Goal: Information Seeking & Learning: Check status

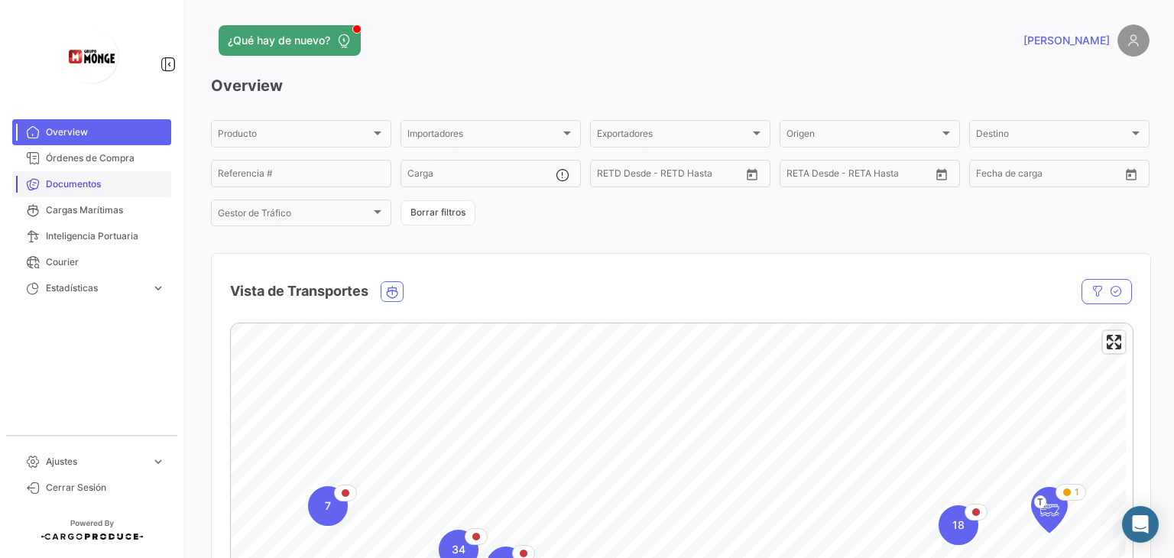
click at [101, 184] on span "Documentos" at bounding box center [105, 184] width 119 height 14
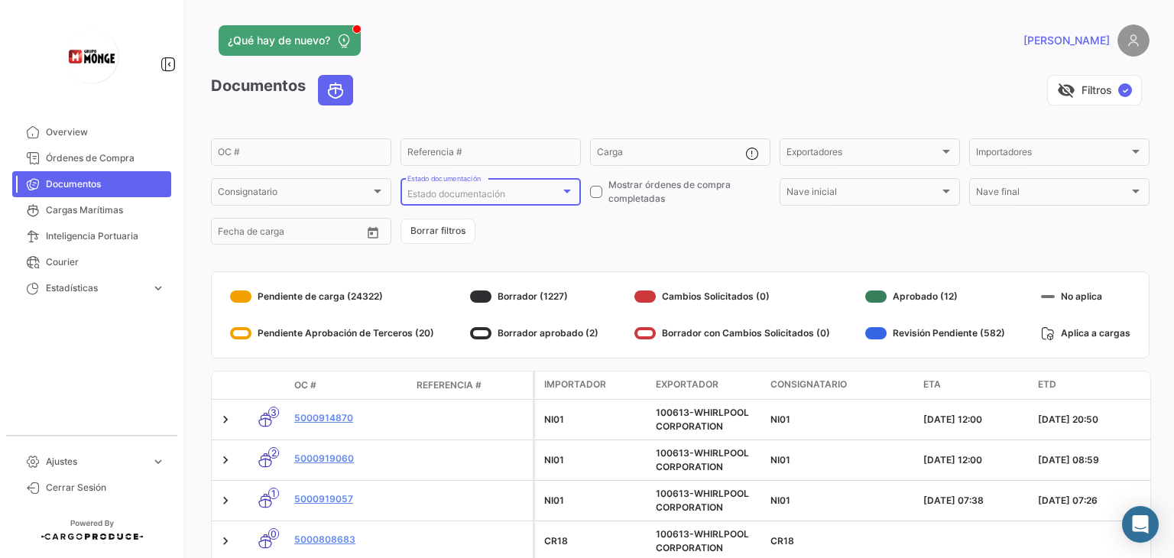
click at [563, 192] on div at bounding box center [567, 192] width 8 height 4
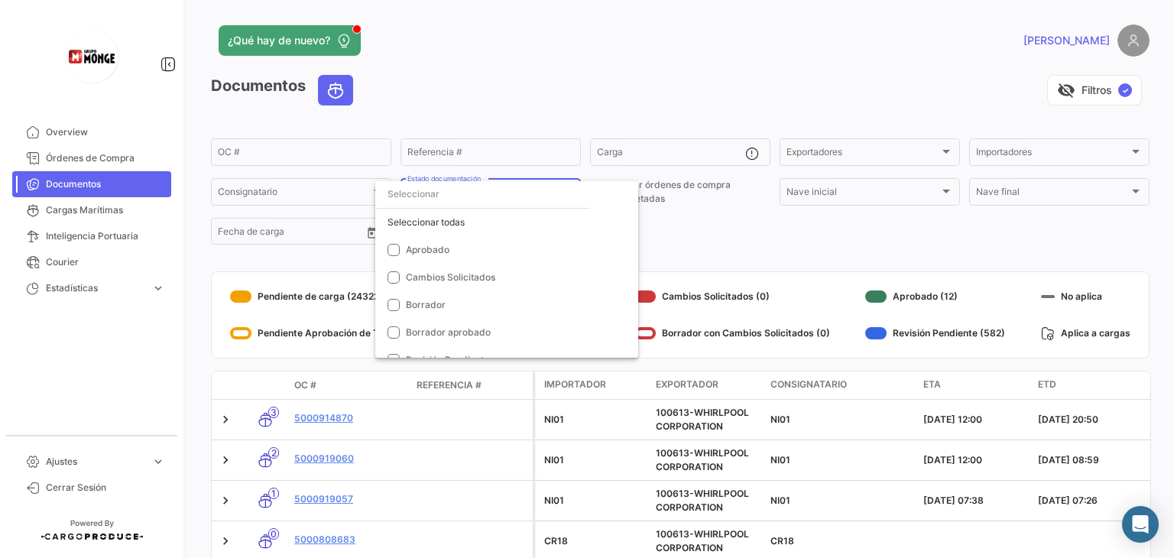
click at [699, 245] on div at bounding box center [587, 279] width 1174 height 558
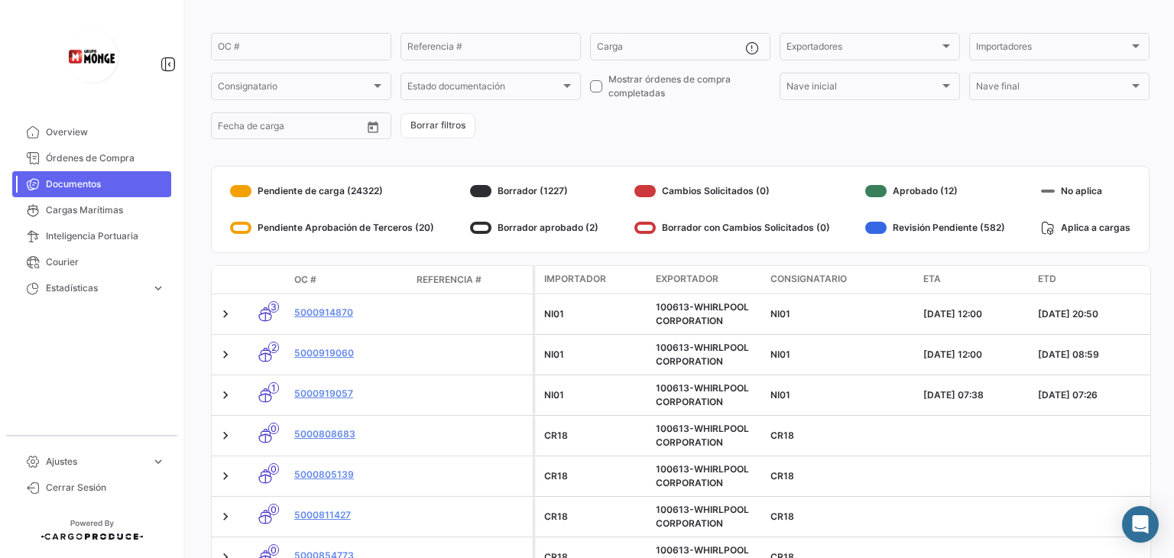
scroll to position [96, 0]
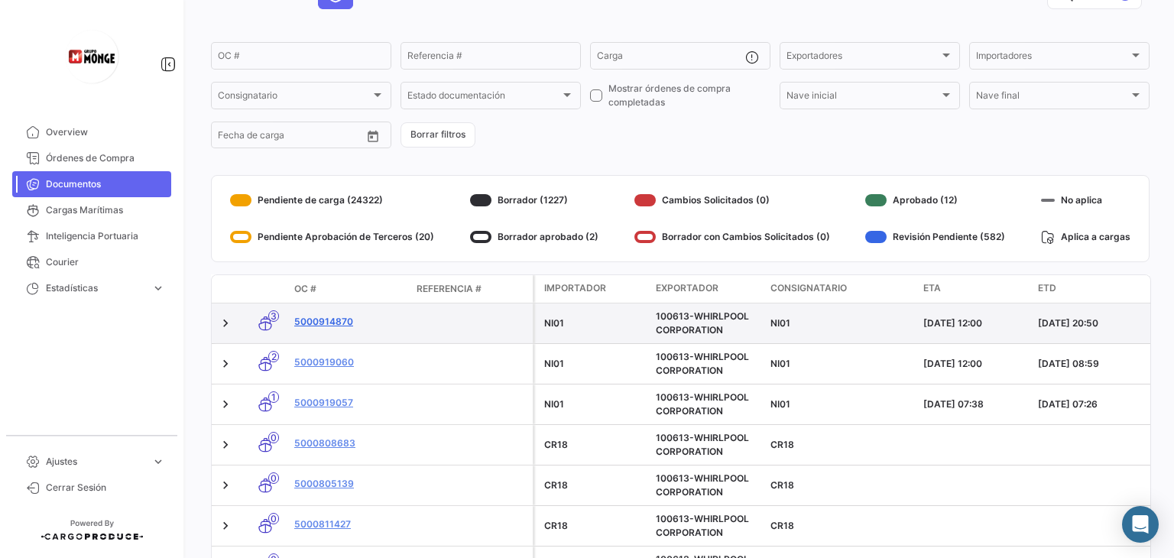
click at [339, 316] on link "5000914870" at bounding box center [349, 322] width 110 height 14
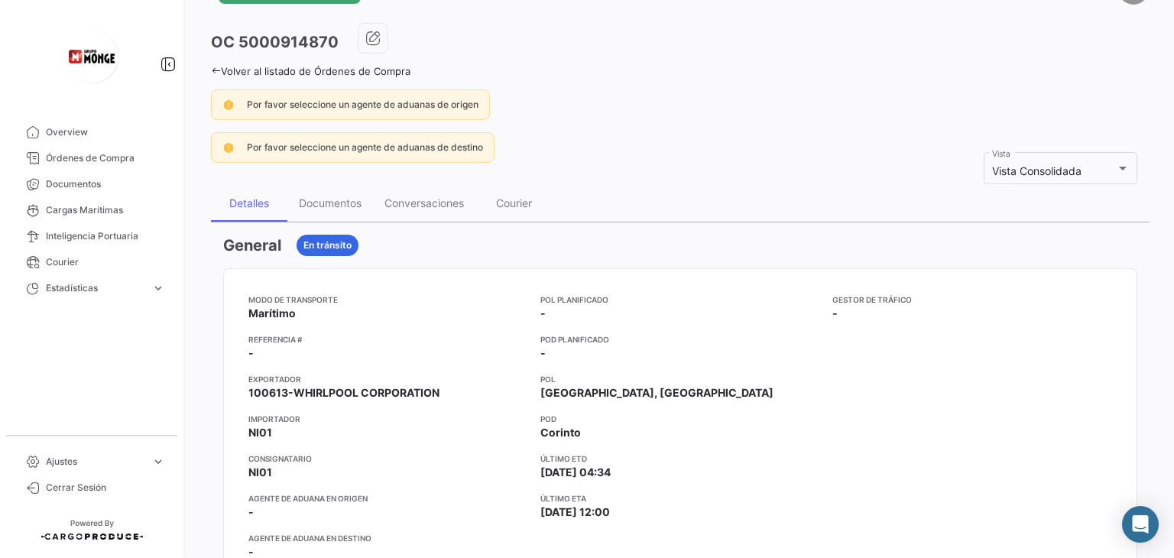
scroll to position [76, 0]
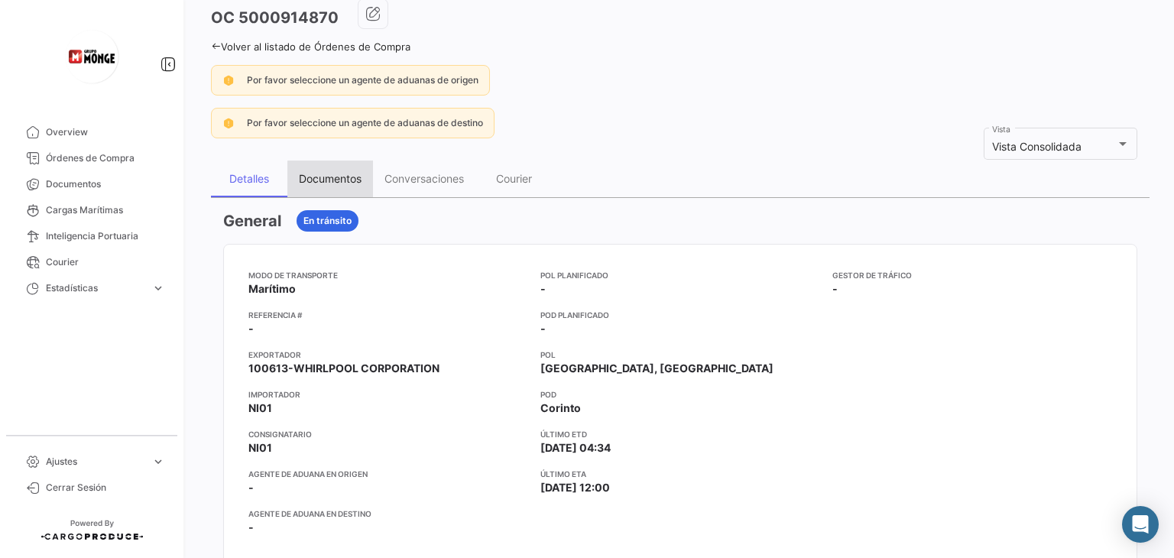
click at [342, 180] on div "Documentos" at bounding box center [330, 178] width 63 height 13
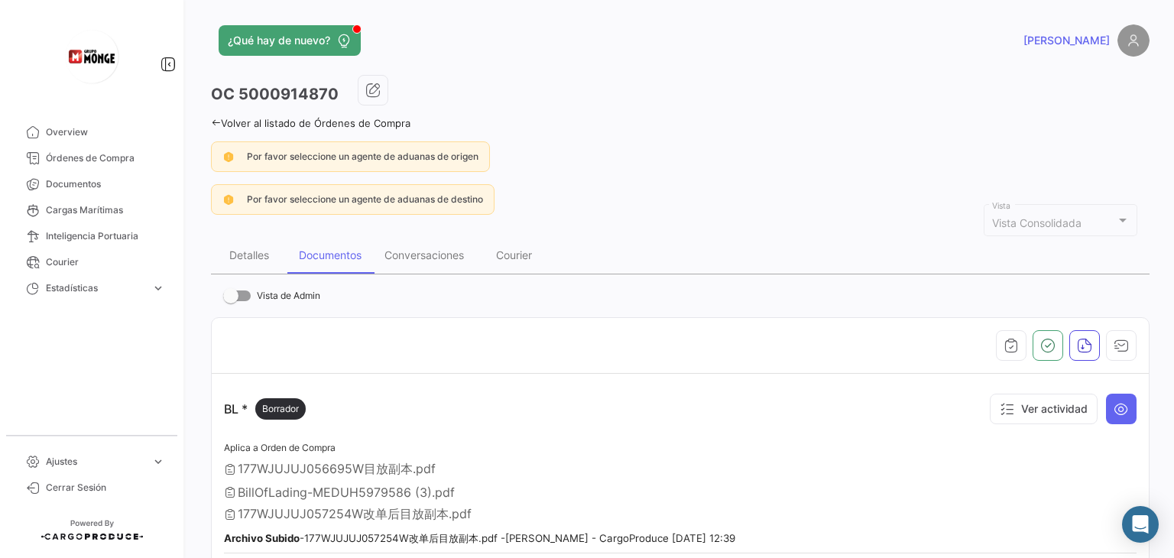
scroll to position [153, 0]
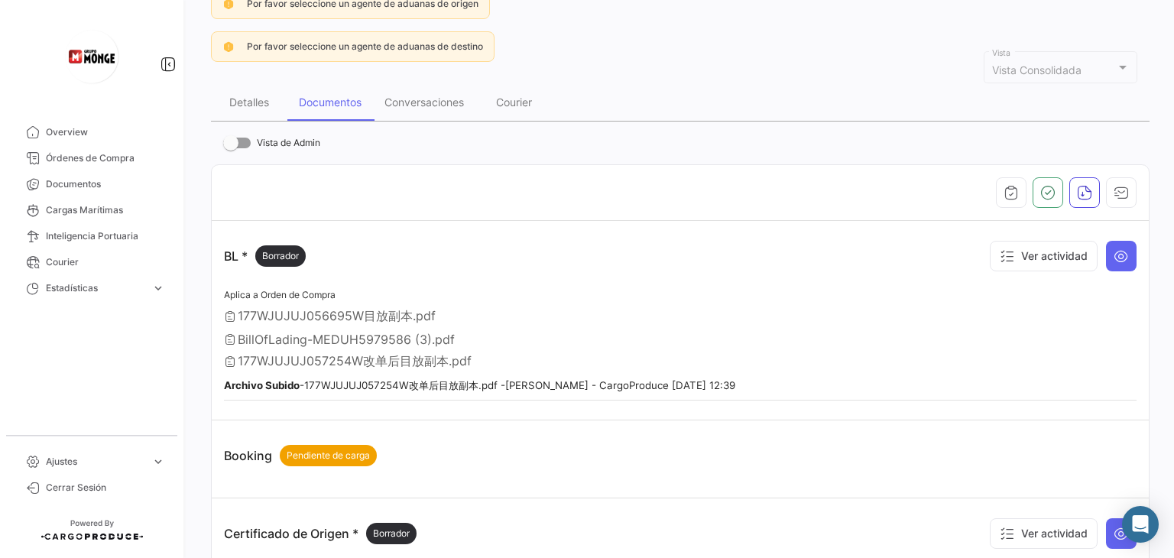
drag, startPoint x: 367, startPoint y: 307, endPoint x: 349, endPoint y: 291, distance: 23.9
click at [349, 291] on div "Aplica a Orden de Compra 177WJUJUJ056695W目放副本.pdf BillOfLading-MEDUH5979586 (3)…" at bounding box center [680, 343] width 913 height 115
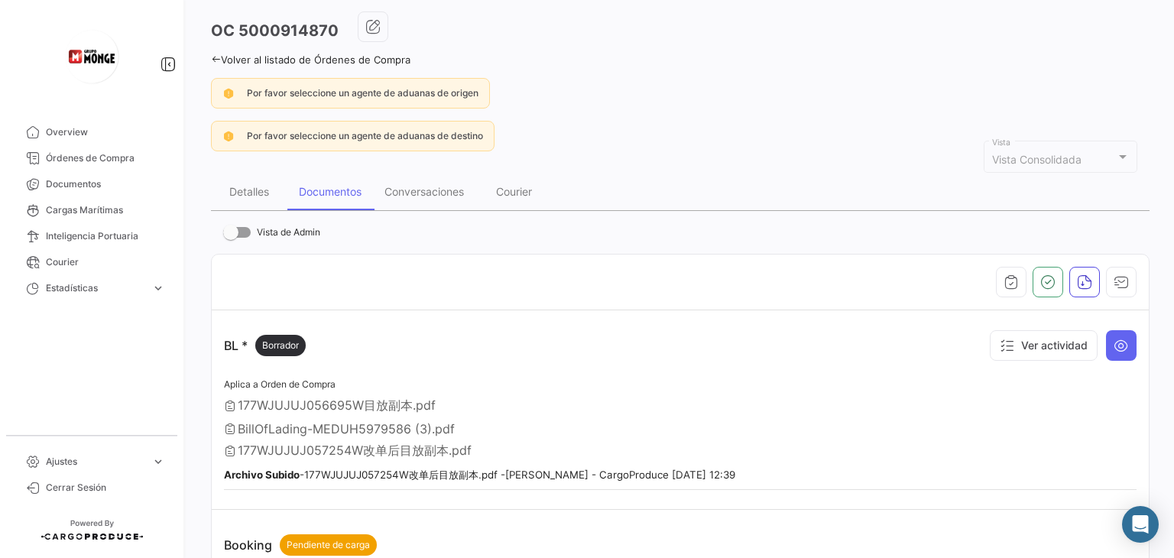
scroll to position [0, 0]
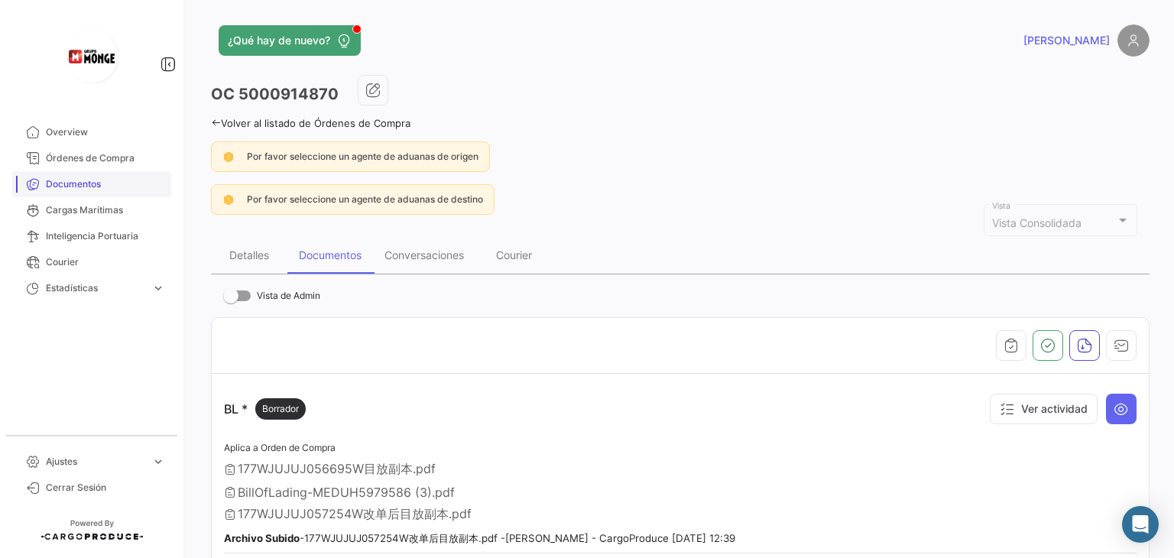
click at [85, 187] on span "Documentos" at bounding box center [105, 184] width 119 height 14
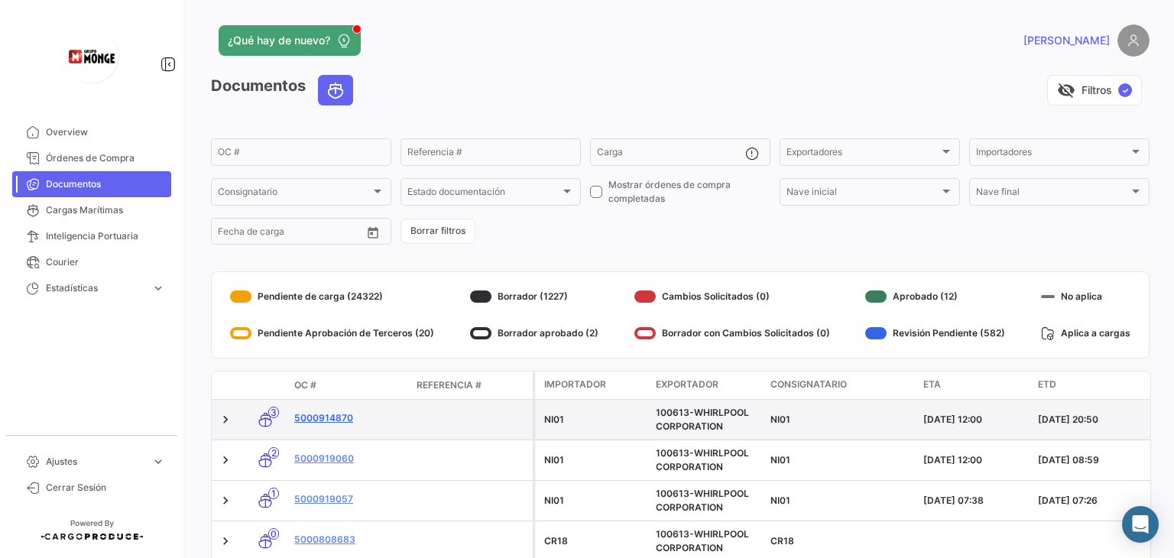
click at [343, 418] on link "5000914870" at bounding box center [349, 418] width 110 height 14
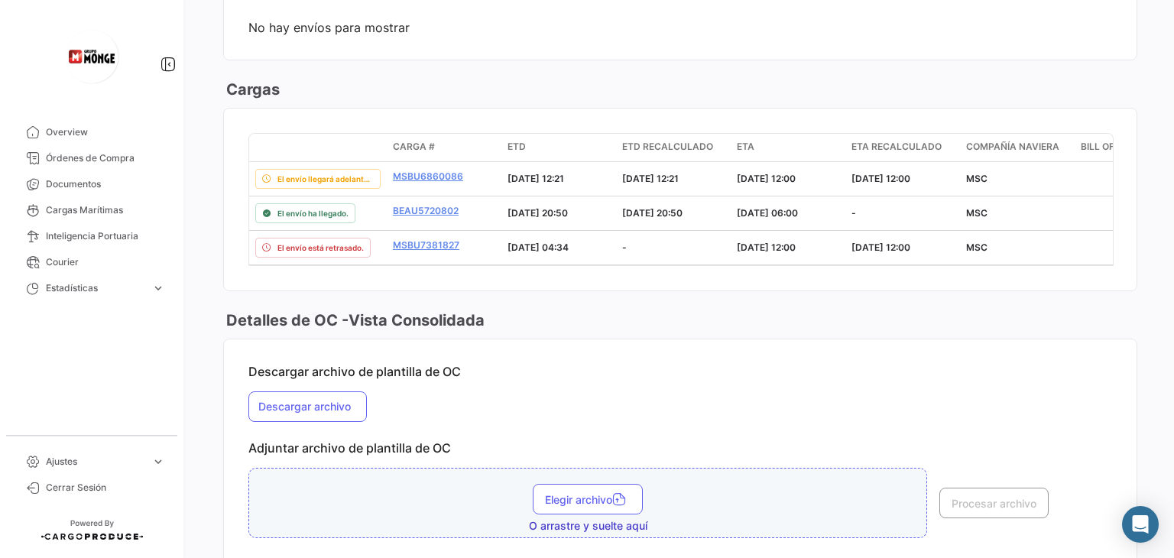
scroll to position [1050, 0]
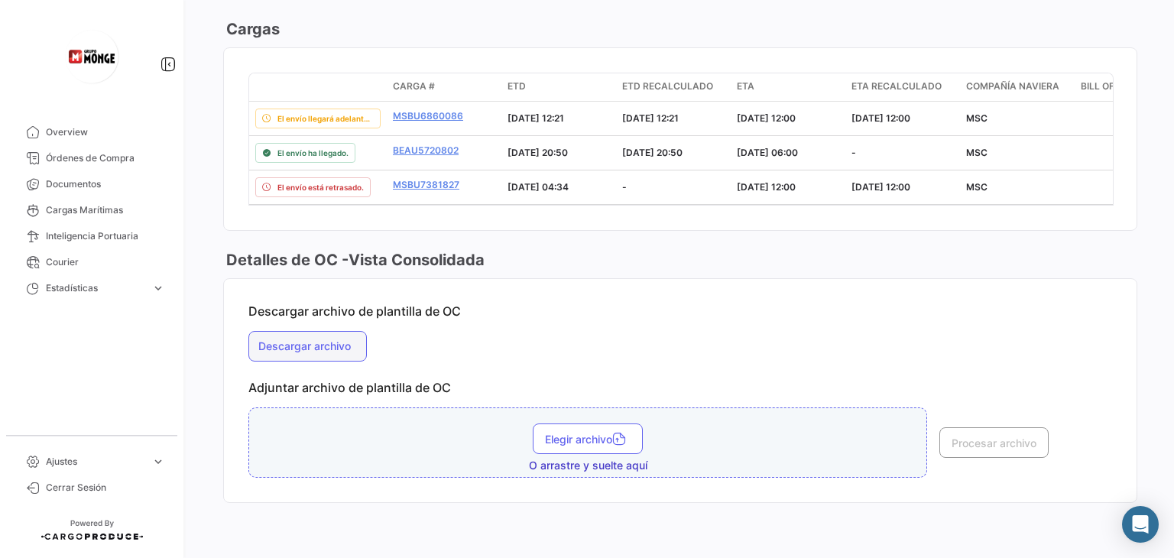
click at [336, 351] on button "Descargar archivo" at bounding box center [307, 346] width 118 height 31
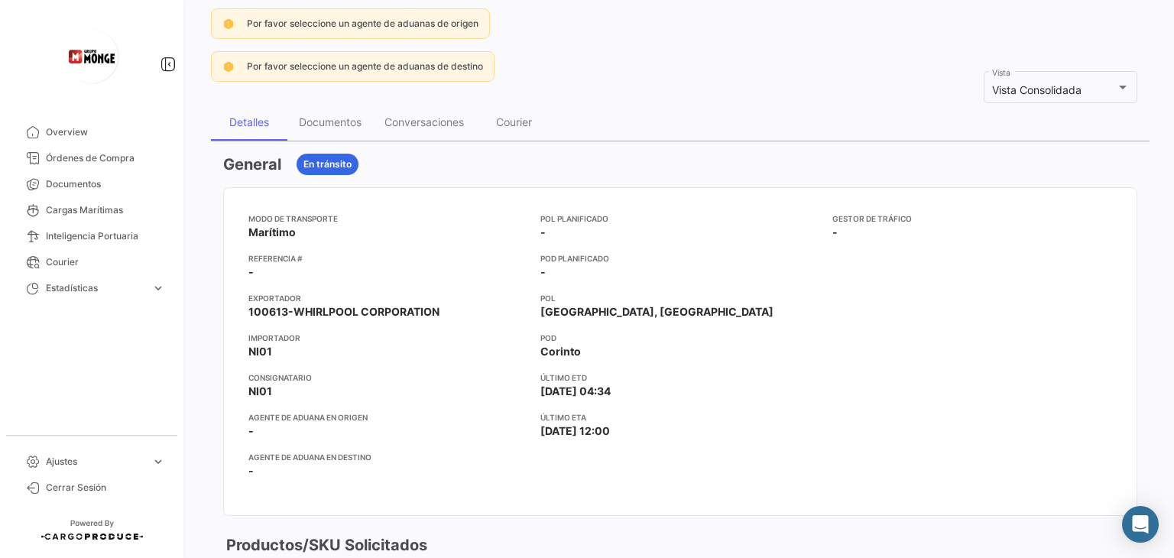
scroll to position [0, 0]
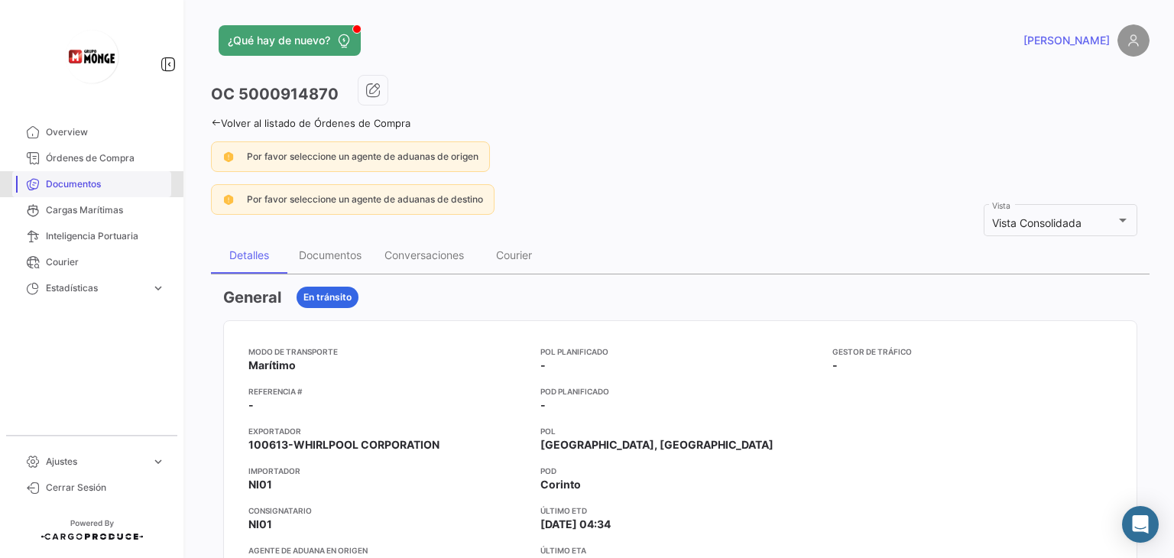
click at [69, 183] on span "Documentos" at bounding box center [105, 184] width 119 height 14
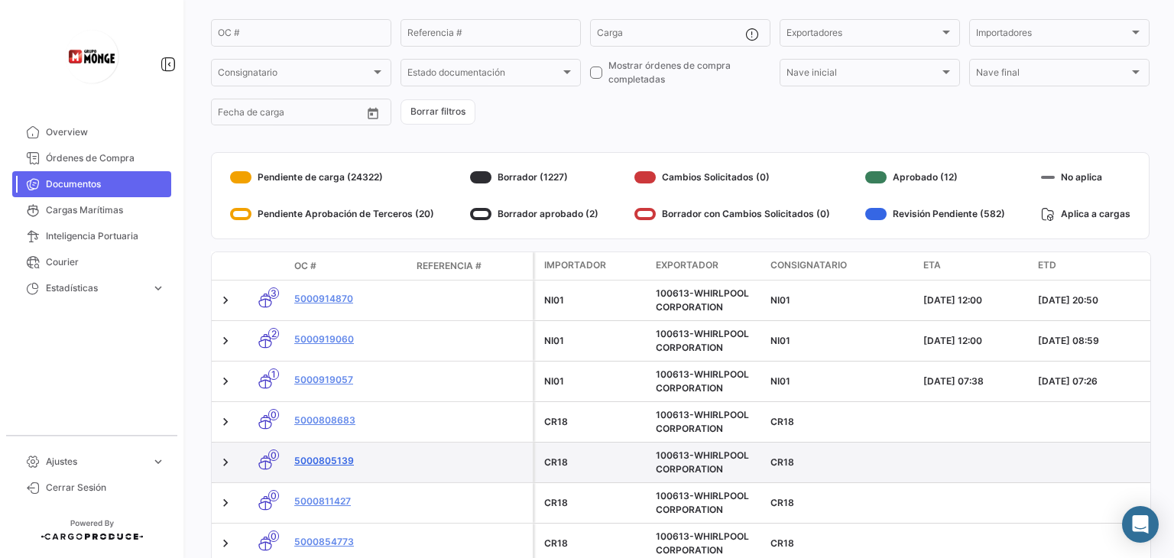
scroll to position [229, 0]
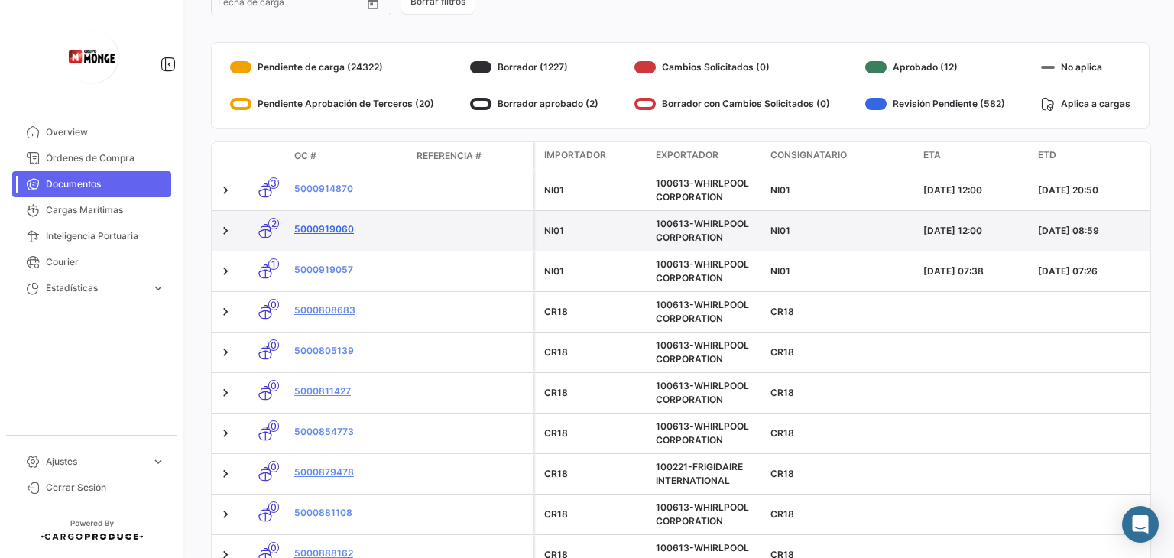
click at [316, 226] on link "5000919060" at bounding box center [349, 229] width 110 height 14
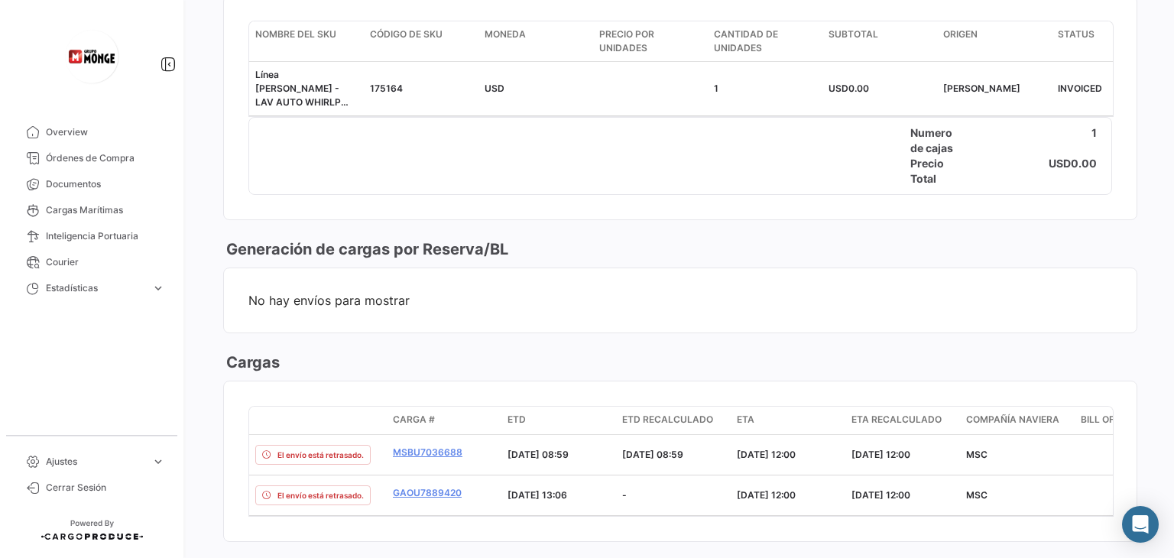
scroll to position [557, 0]
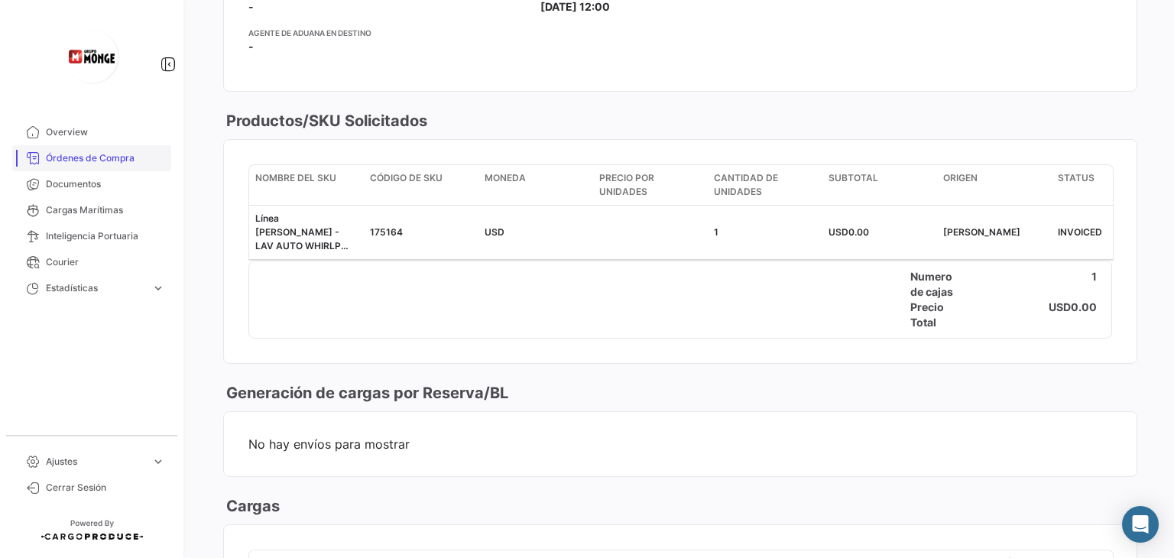
click at [83, 161] on span "Órdenes de Compra" at bounding box center [105, 158] width 119 height 14
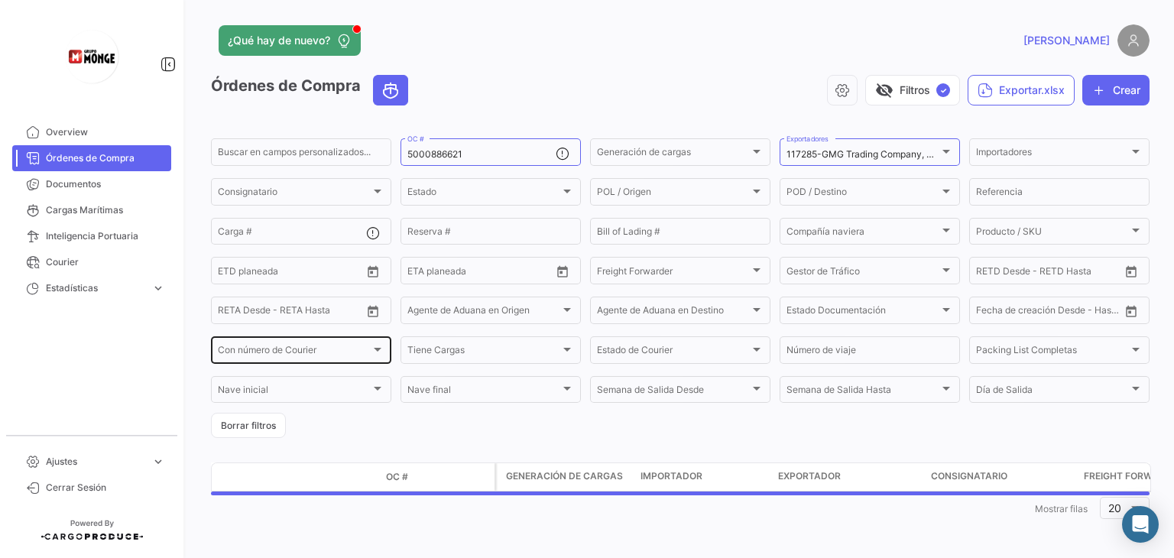
scroll to position [4, 0]
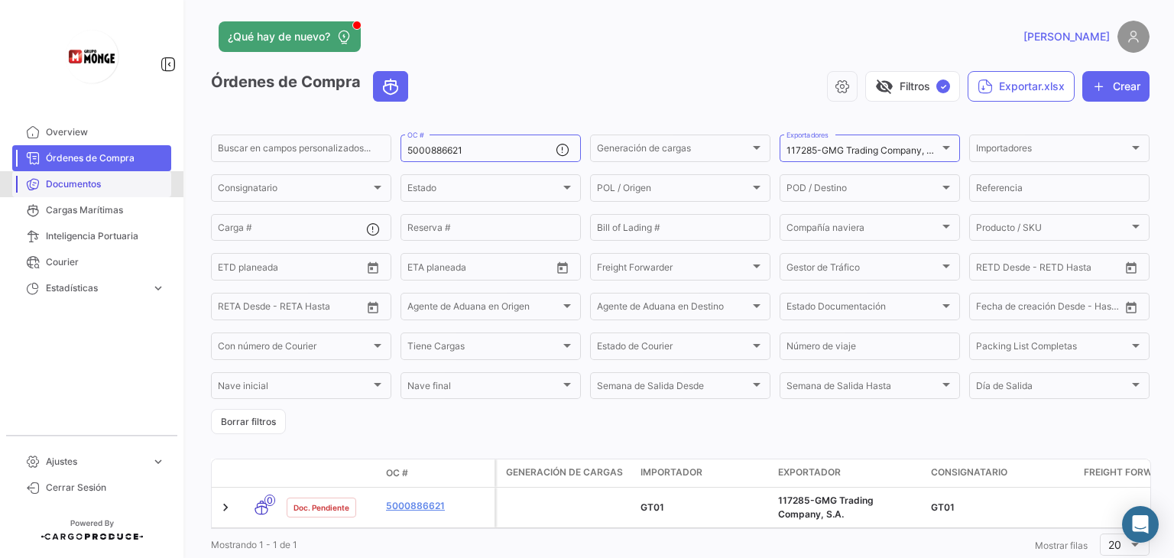
click at [62, 189] on span "Documentos" at bounding box center [105, 184] width 119 height 14
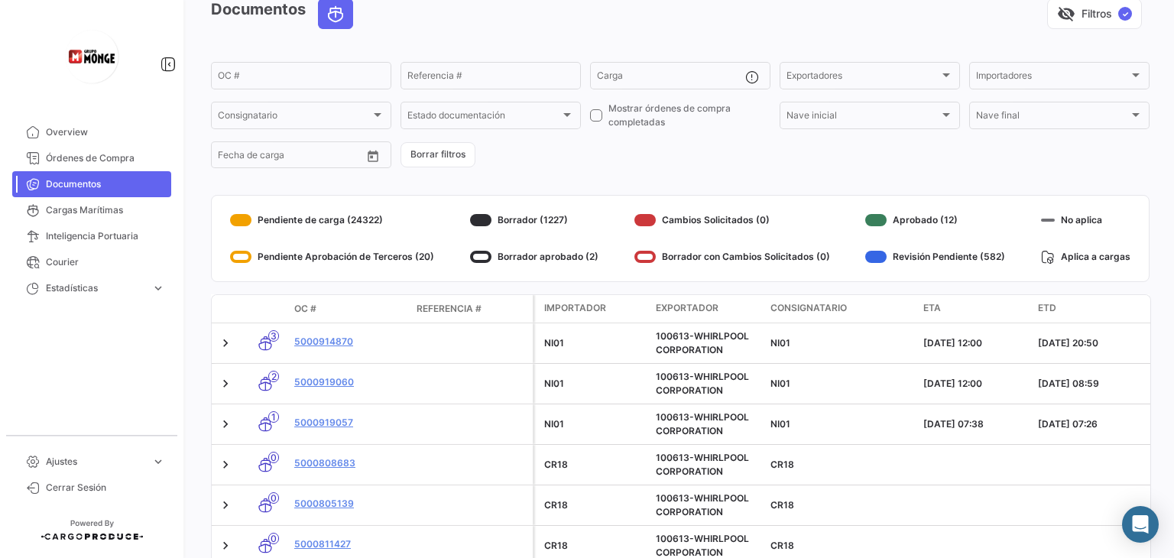
scroll to position [326, 0]
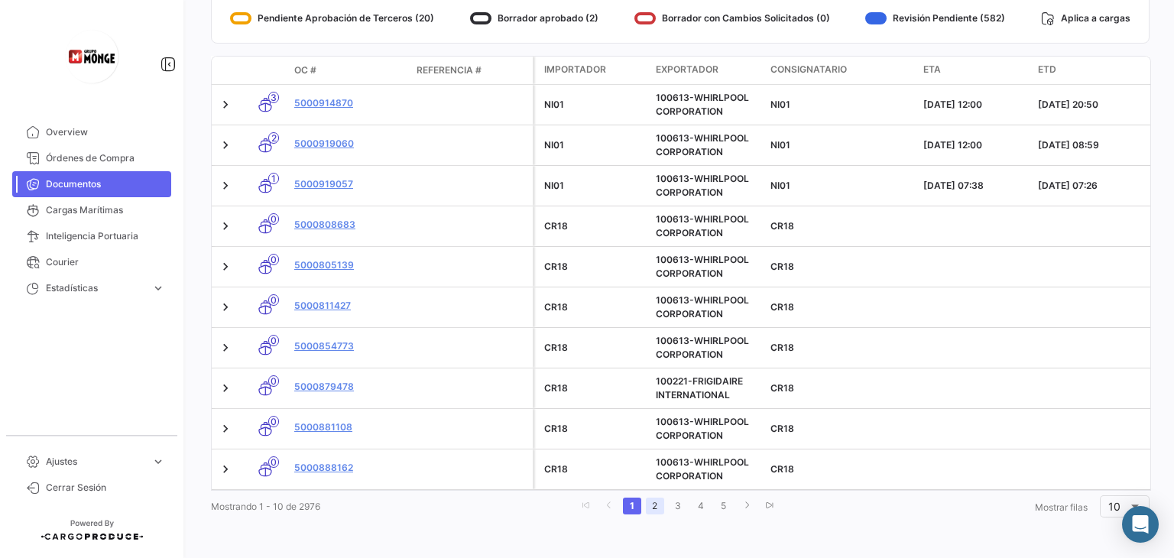
click at [654, 503] on link "2" at bounding box center [655, 506] width 18 height 17
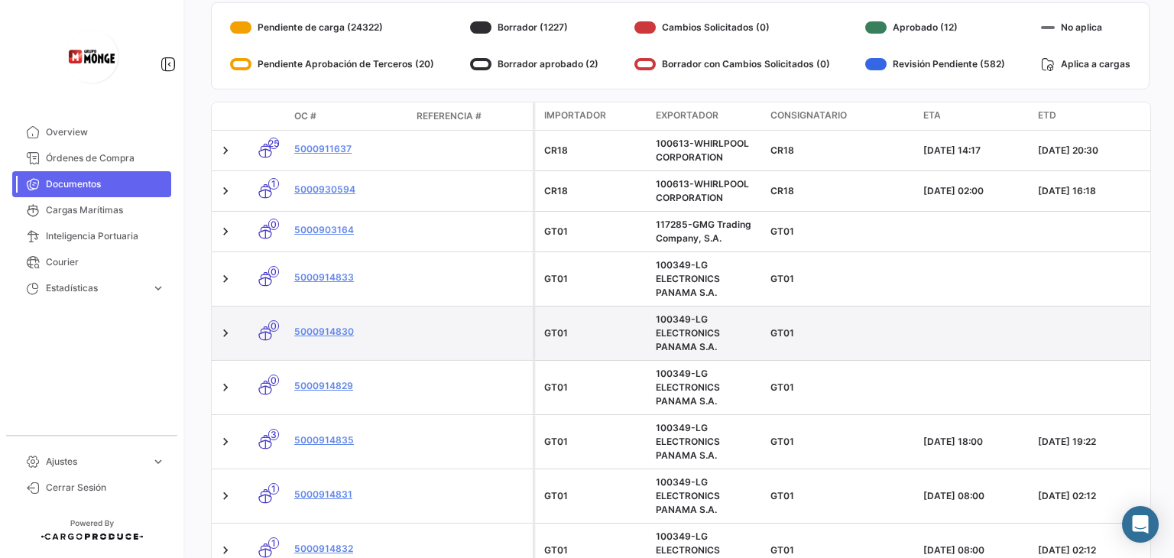
scroll to position [173, 0]
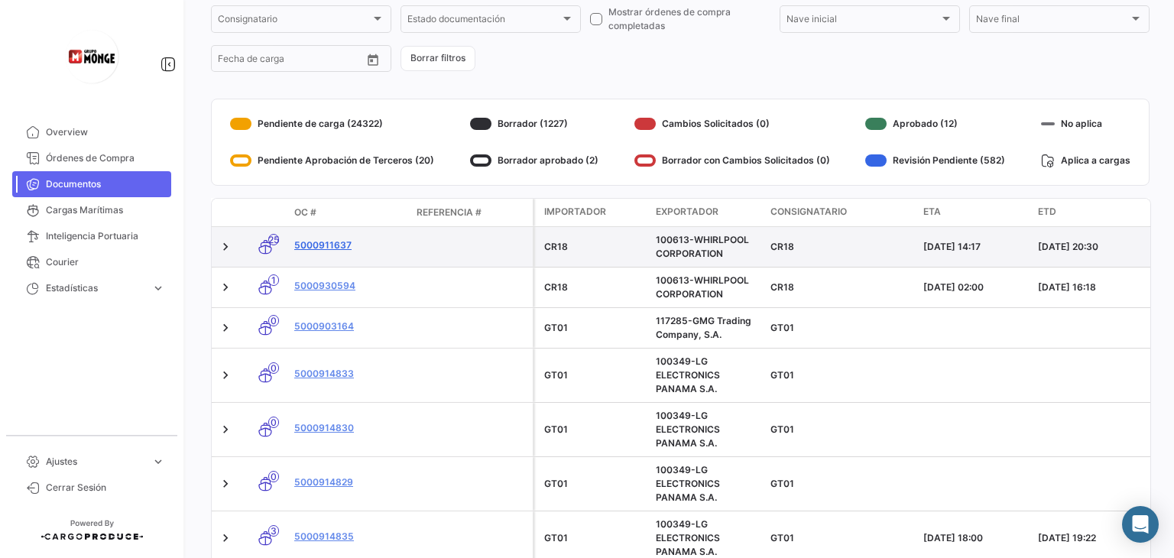
click at [310, 242] on link "5000911637" at bounding box center [349, 245] width 110 height 14
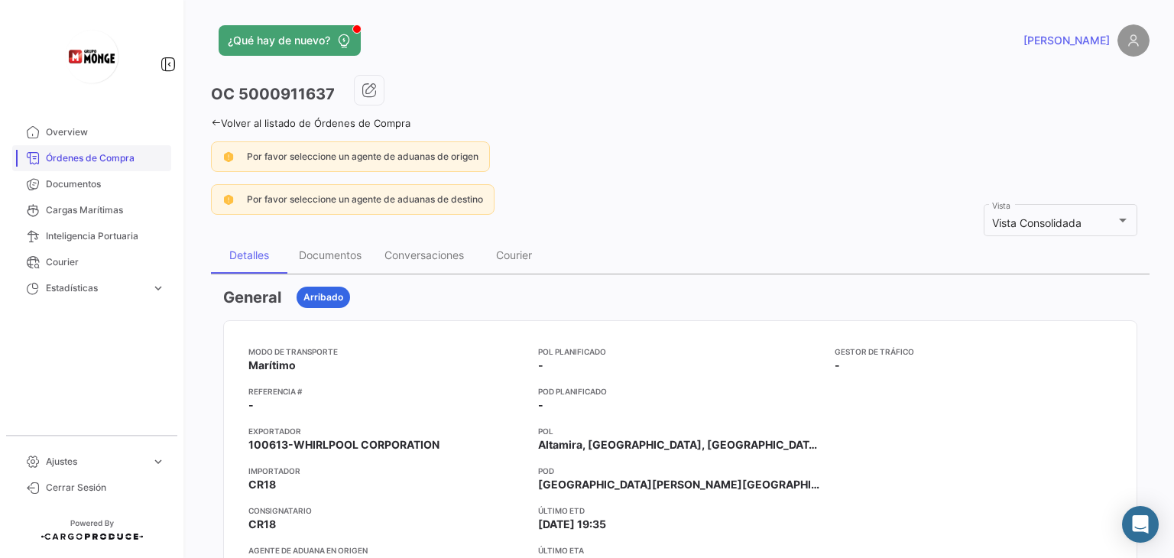
click at [70, 158] on span "Órdenes de Compra" at bounding box center [105, 158] width 119 height 14
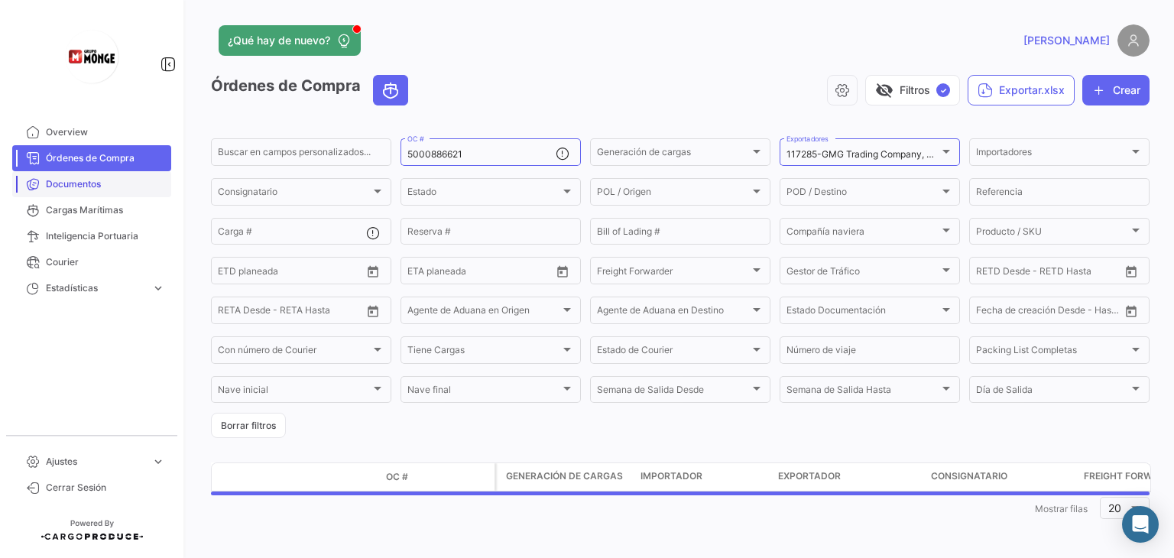
click at [89, 181] on span "Documentos" at bounding box center [105, 184] width 119 height 14
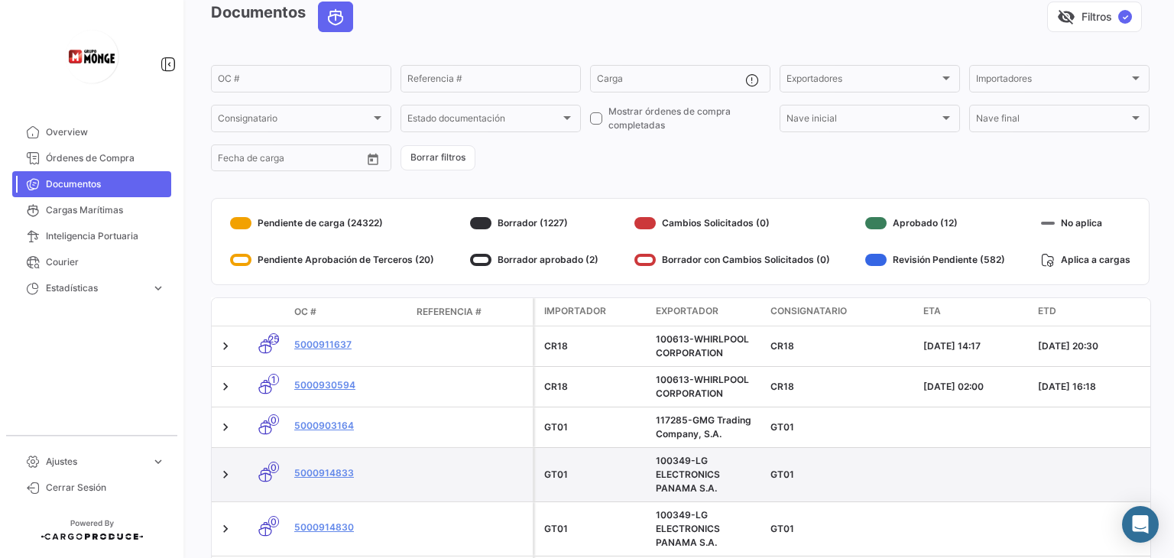
scroll to position [153, 0]
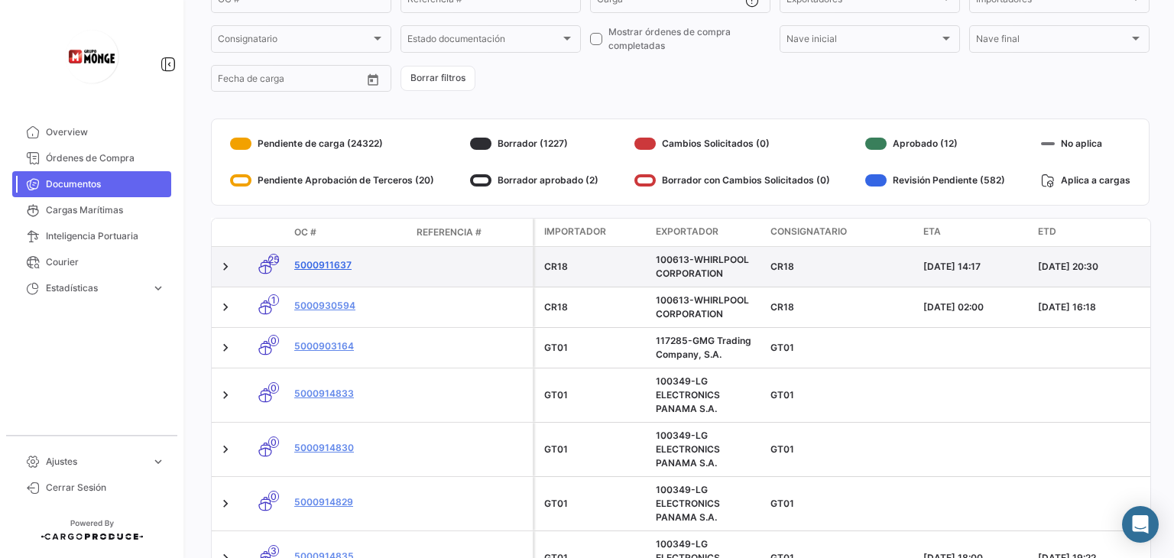
click at [323, 265] on link "5000911637" at bounding box center [349, 265] width 110 height 14
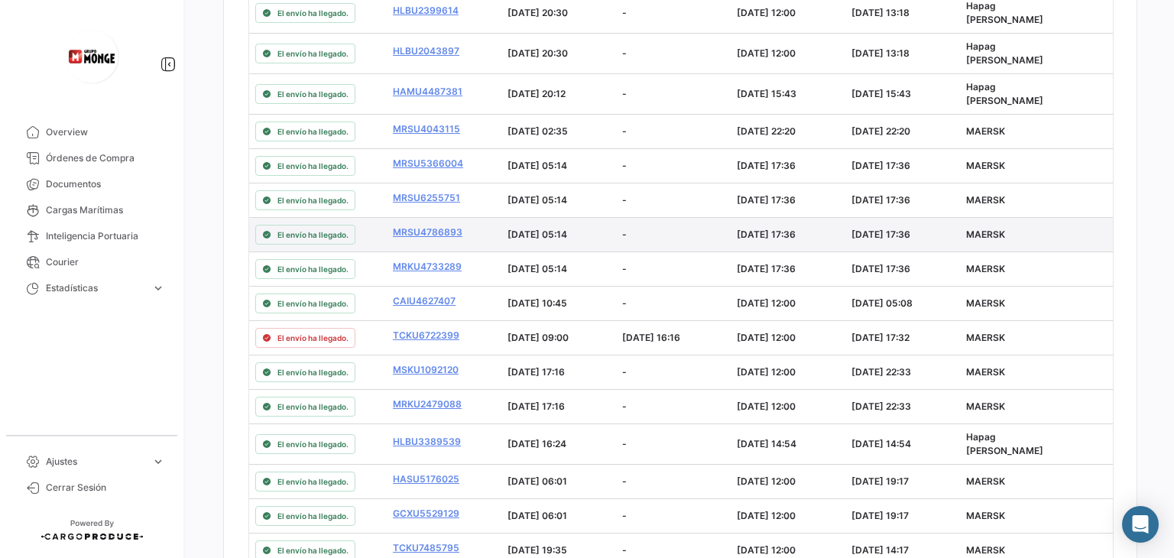
scroll to position [1376, 0]
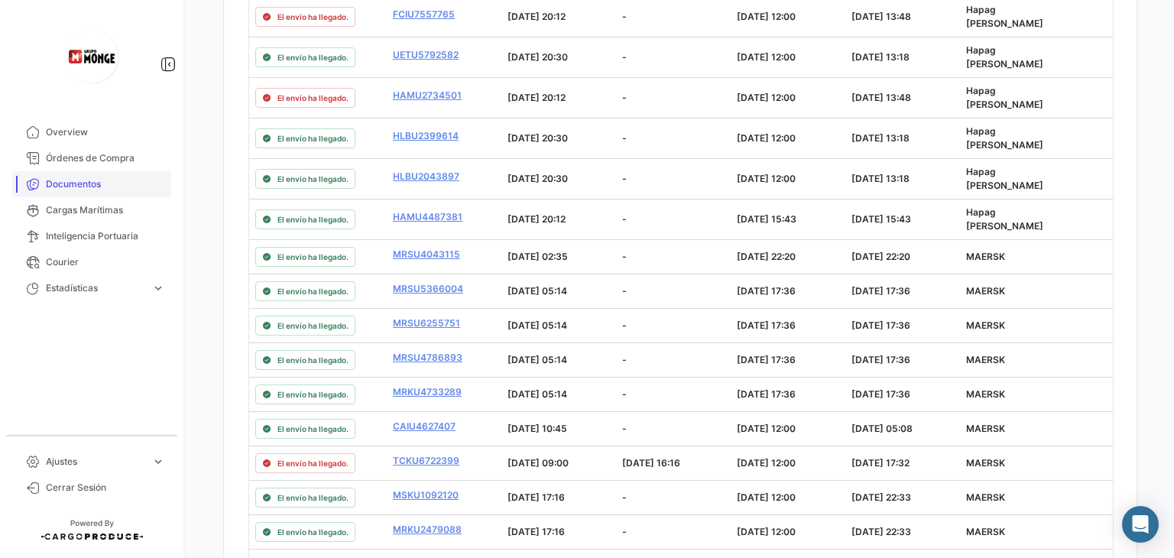
click at [73, 190] on span "Documentos" at bounding box center [105, 184] width 119 height 14
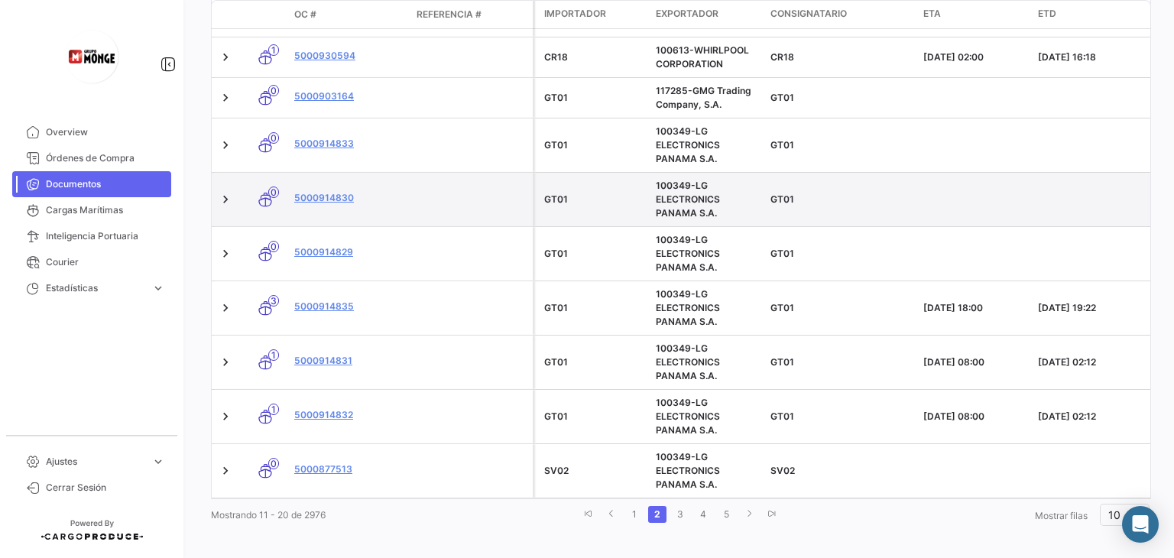
scroll to position [422, 0]
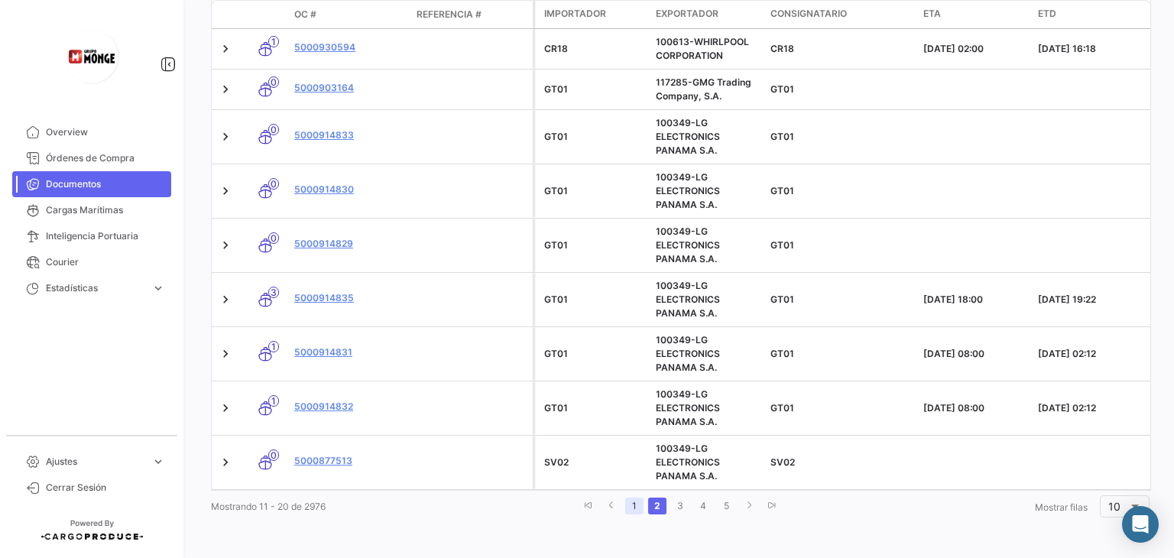
click at [628, 504] on link "1" at bounding box center [634, 506] width 18 height 17
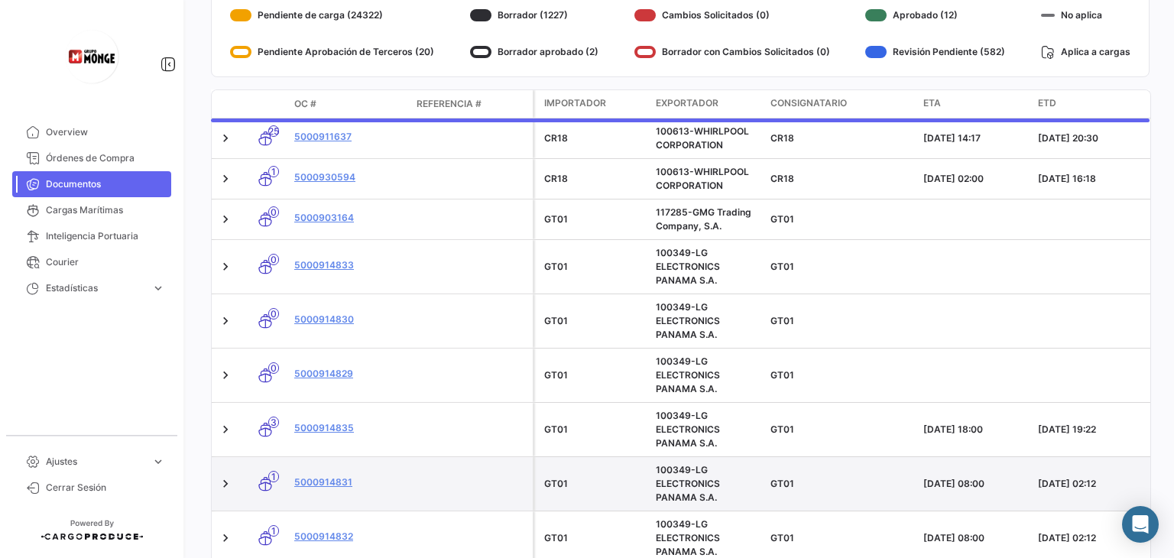
scroll to position [193, 0]
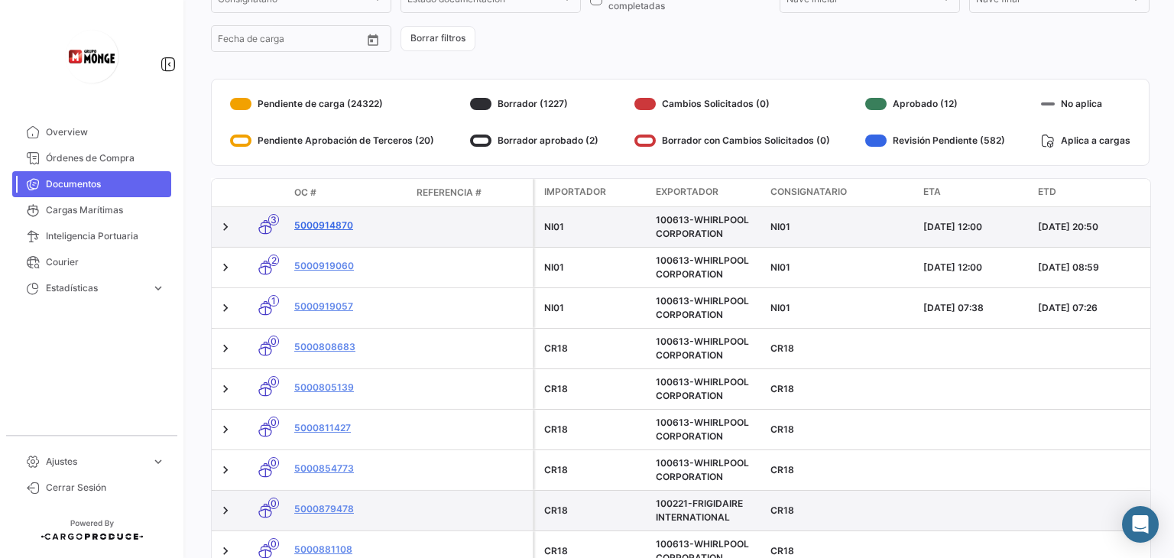
click at [322, 221] on link "5000914870" at bounding box center [349, 226] width 110 height 14
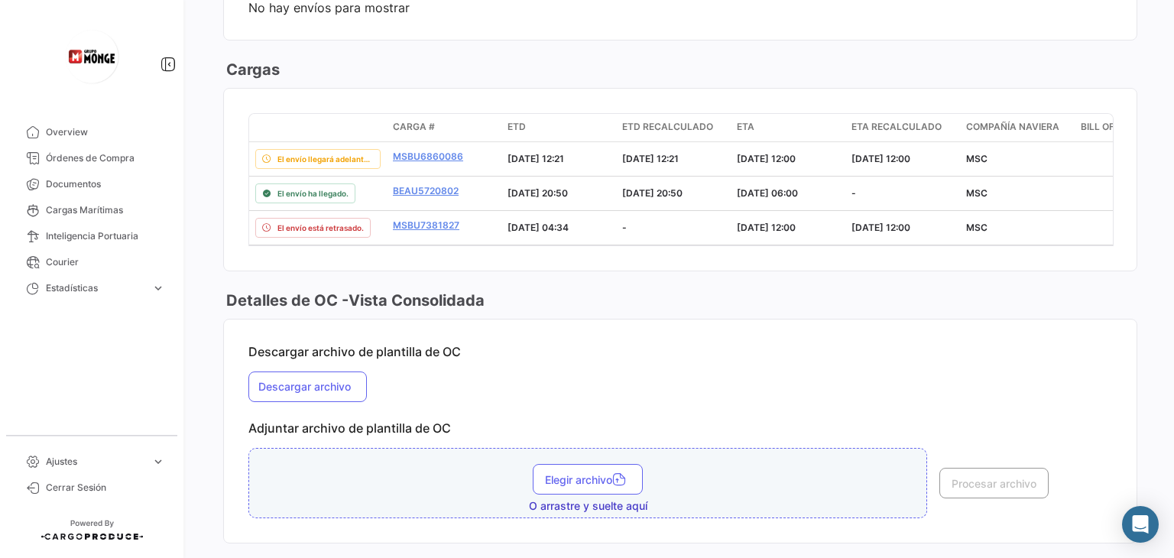
scroll to position [1050, 0]
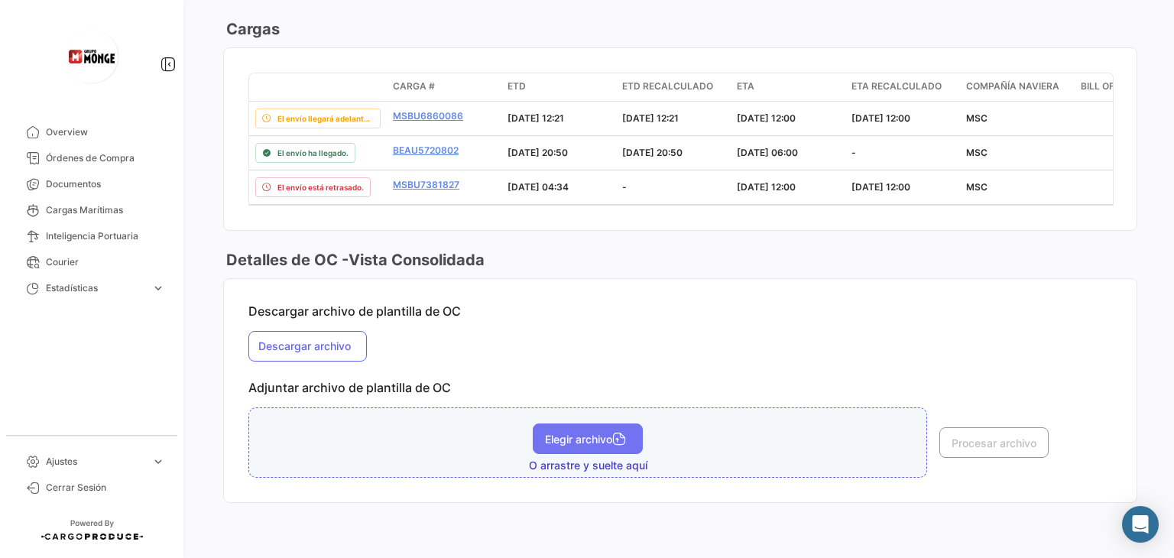
click at [615, 441] on icon "button" at bounding box center [619, 440] width 14 height 14
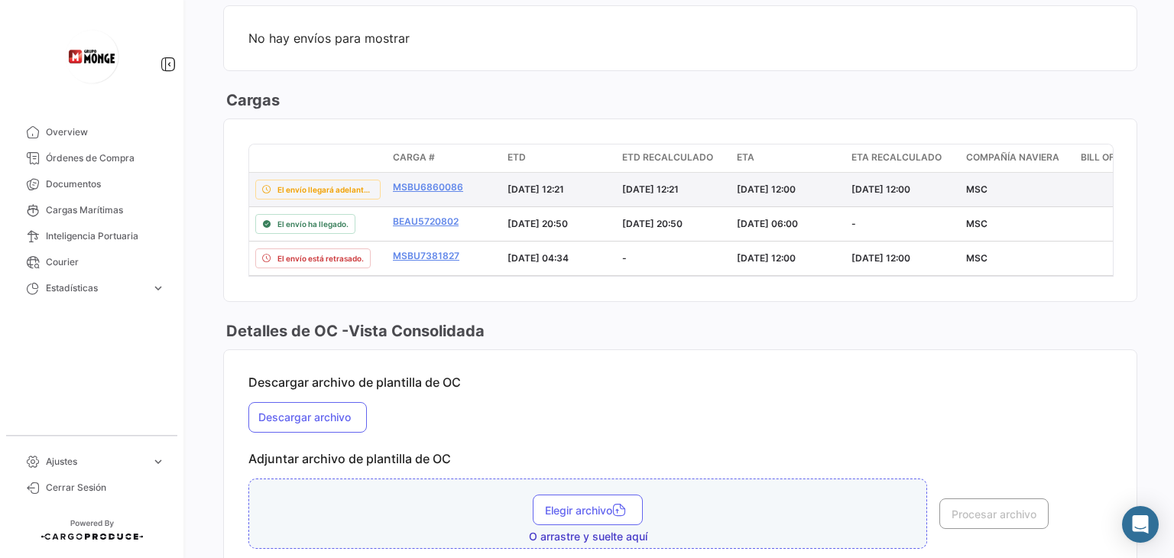
scroll to position [897, 0]
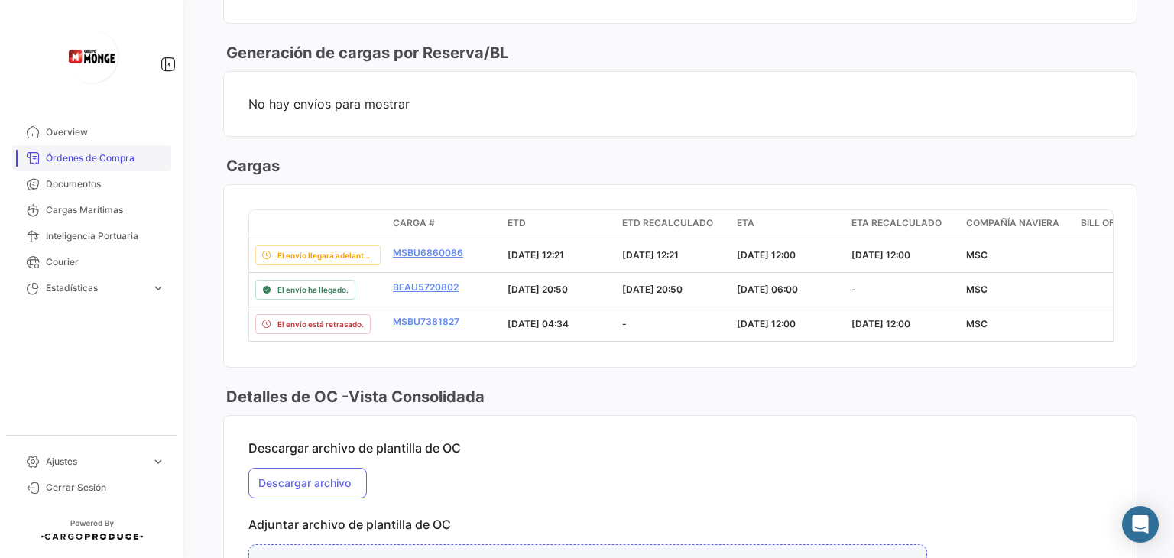
click at [85, 161] on span "Órdenes de Compra" at bounding box center [105, 158] width 119 height 14
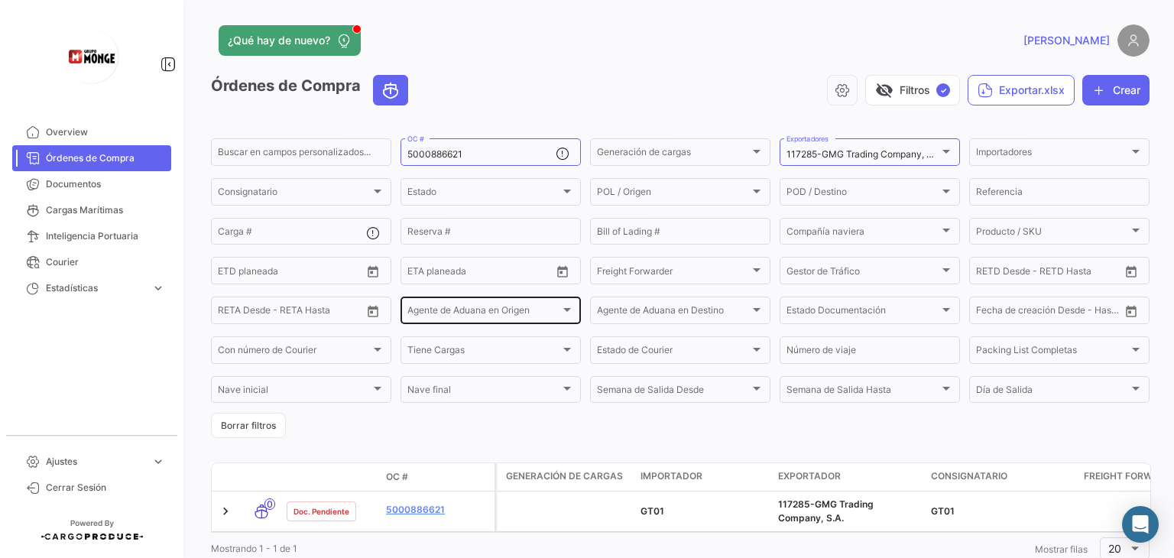
click at [564, 311] on div at bounding box center [567, 310] width 8 height 4
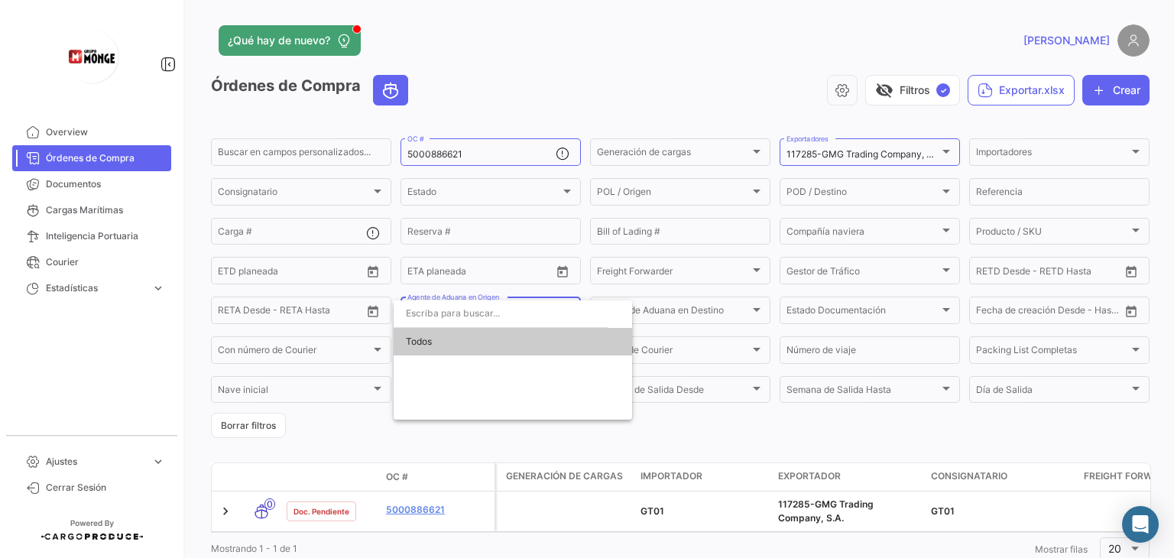
click at [541, 77] on div at bounding box center [587, 279] width 1174 height 558
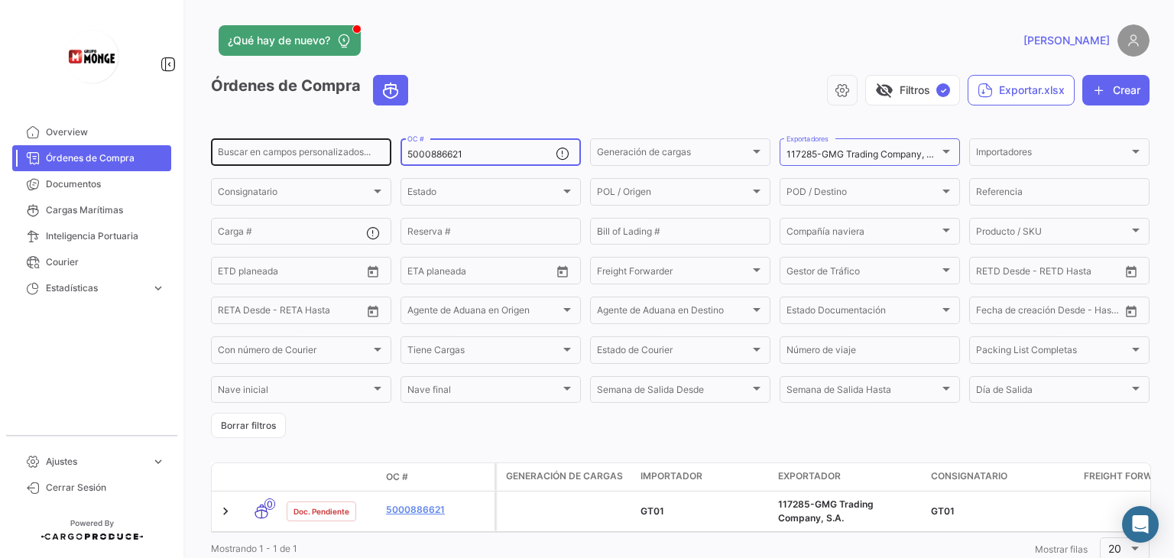
drag, startPoint x: 480, startPoint y: 153, endPoint x: 338, endPoint y: 157, distance: 142.2
click at [0, 0] on div "Buscar en [PERSON_NAME] personalizados... 5000886621 OC # Generación [PERSON_NA…" at bounding box center [0, 0] width 0 height 0
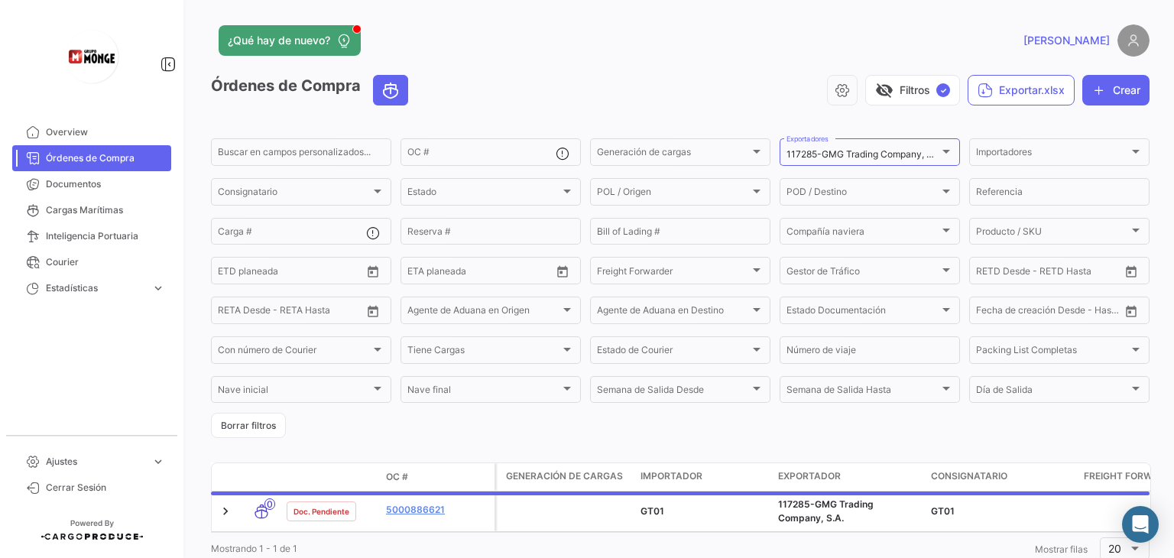
click at [543, 92] on div "visibility_off Filtros ✓ Exportar.xlsx Crear" at bounding box center [784, 90] width 729 height 31
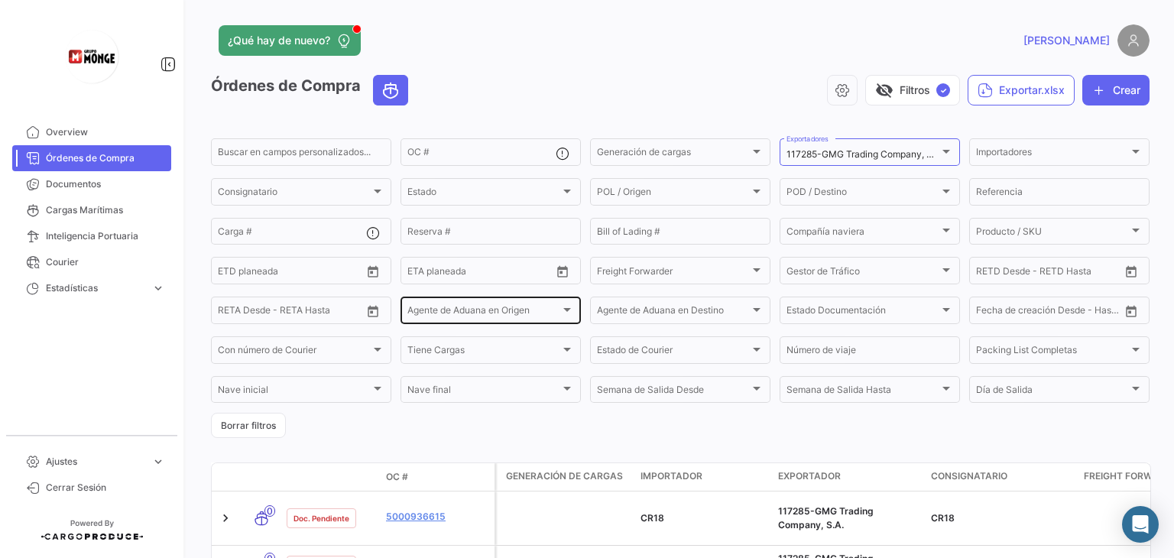
click at [569, 311] on div at bounding box center [567, 309] width 14 height 12
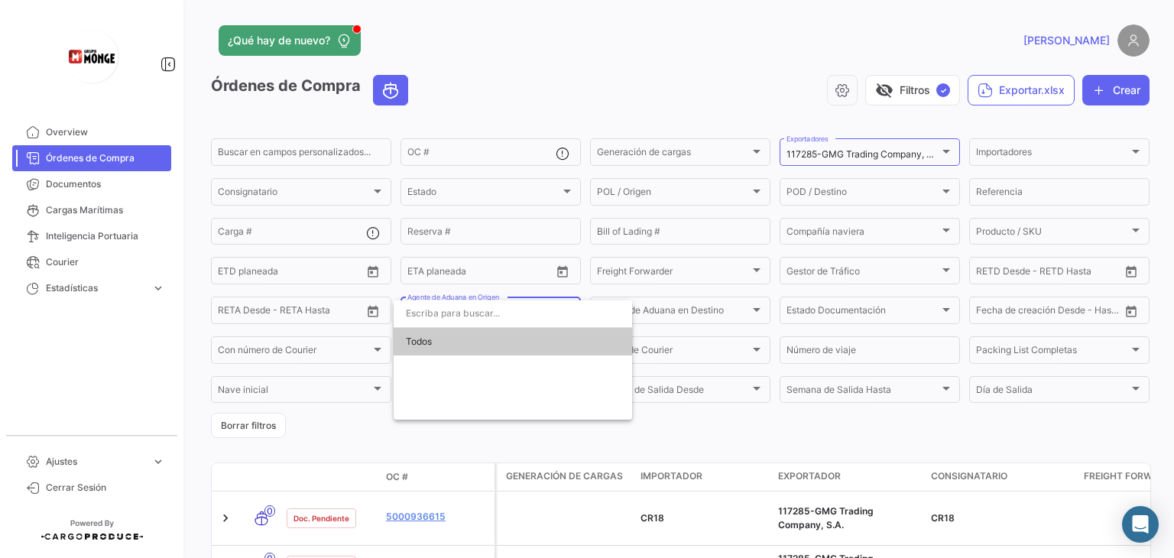
click at [704, 9] on div at bounding box center [587, 279] width 1174 height 558
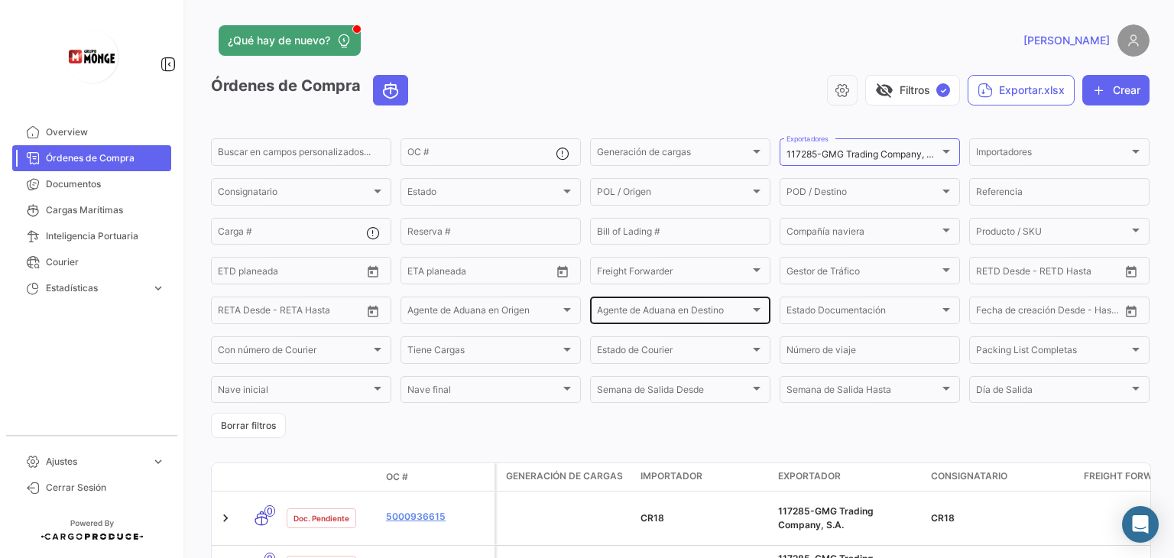
click at [753, 312] on div at bounding box center [757, 310] width 8 height 4
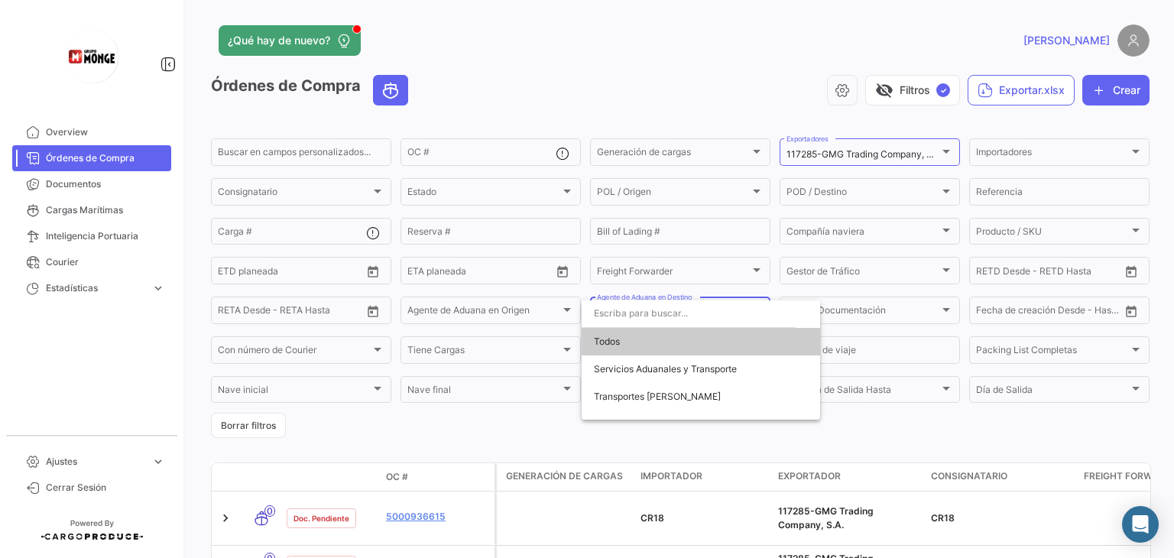
click at [606, 44] on div at bounding box center [587, 279] width 1174 height 558
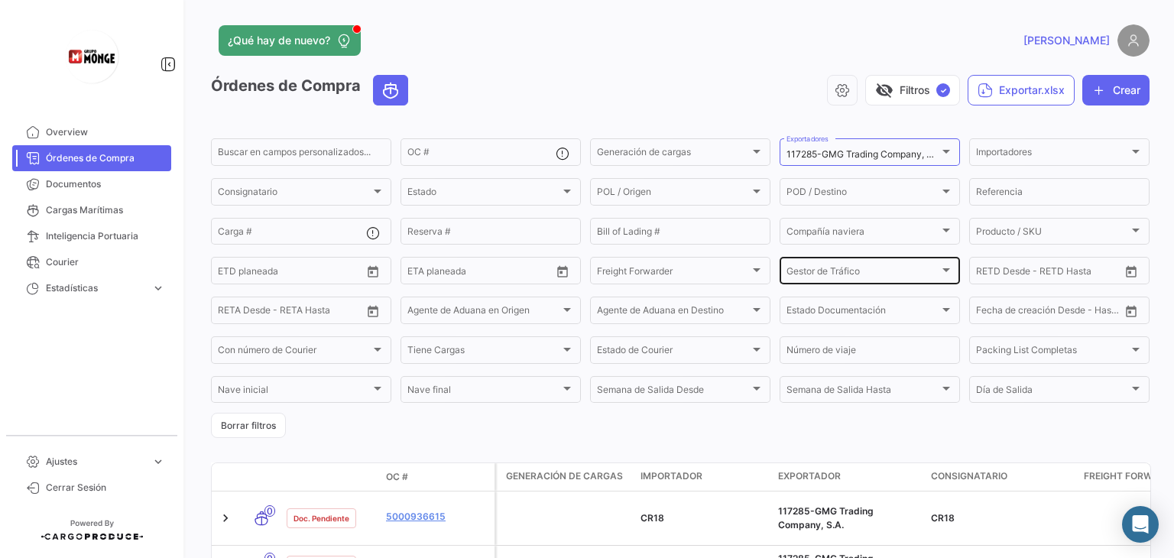
click at [939, 269] on div at bounding box center [946, 270] width 14 height 12
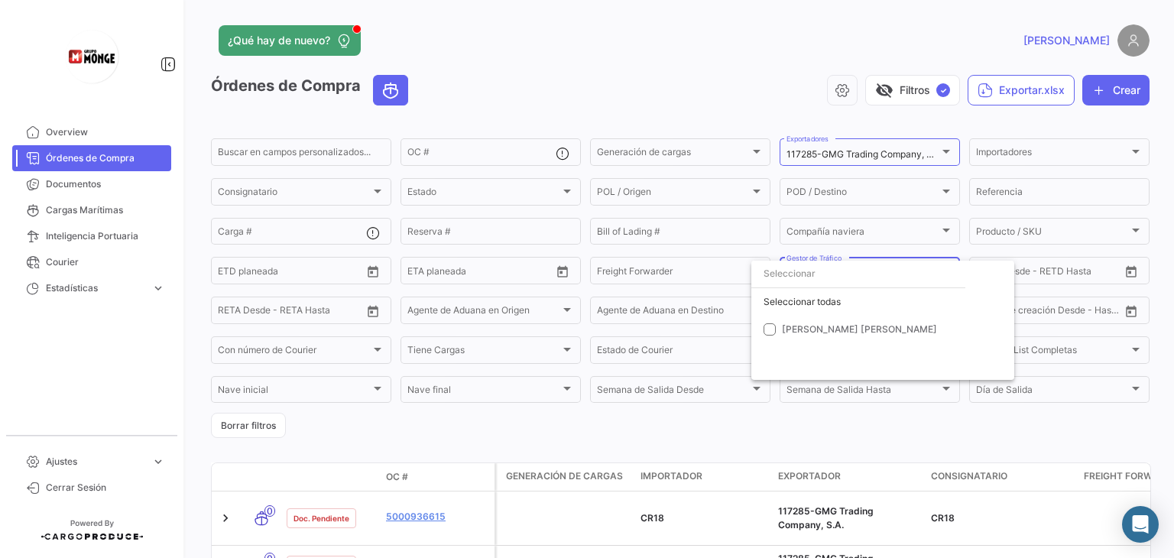
click at [701, 101] on div at bounding box center [587, 279] width 1174 height 558
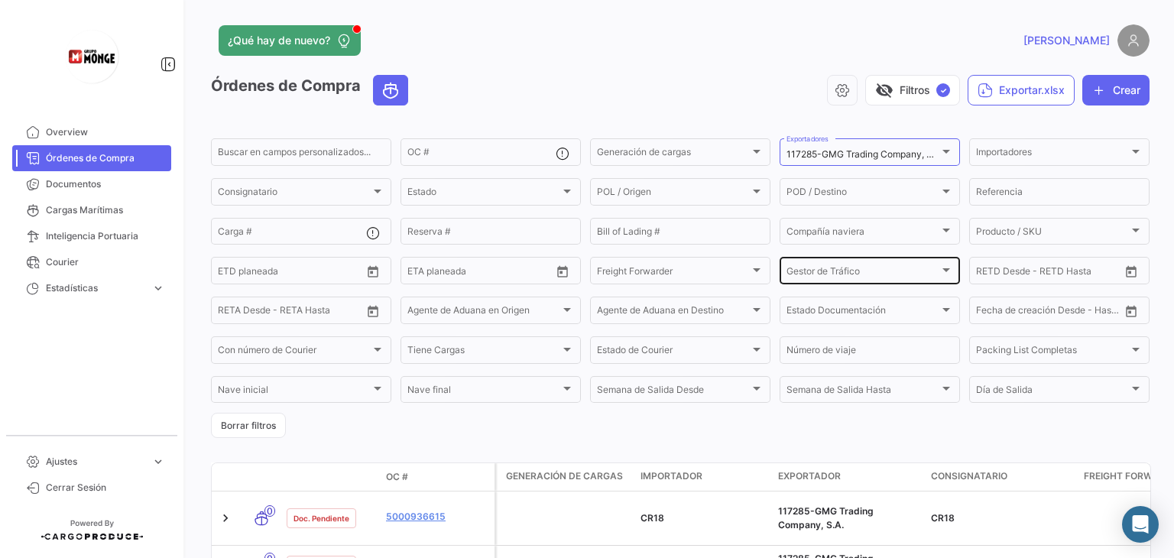
click at [943, 271] on div at bounding box center [947, 270] width 8 height 4
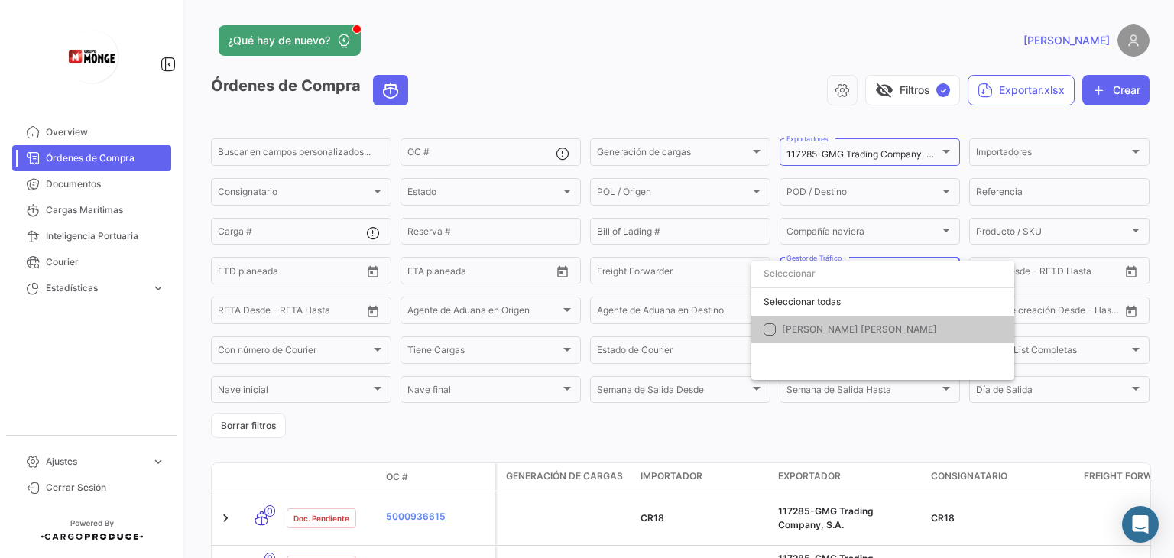
click at [698, 83] on div at bounding box center [587, 279] width 1174 height 558
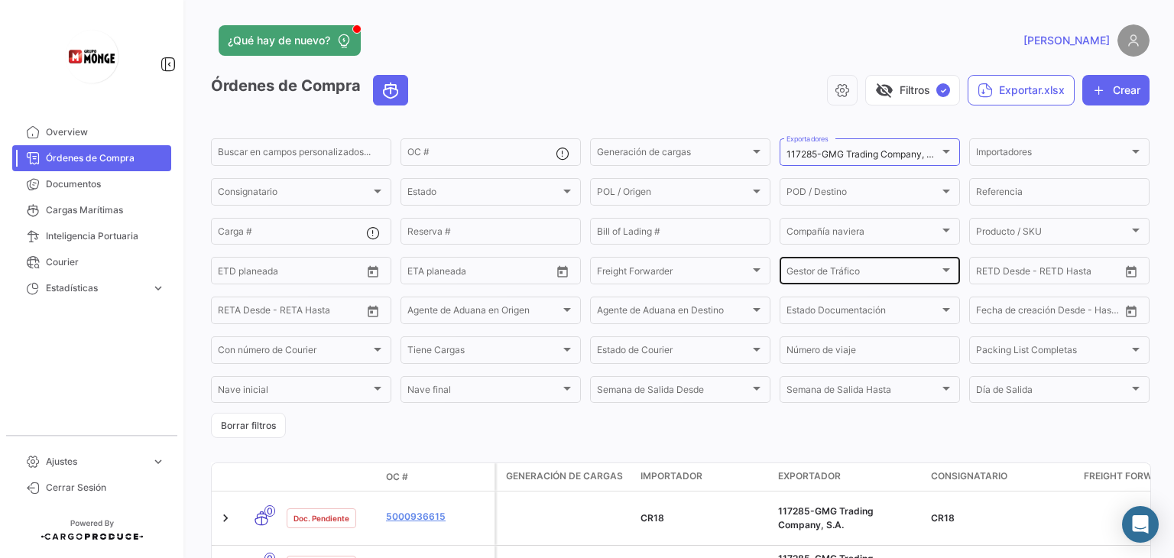
click at [948, 277] on div "Gestor de Tráfico Gestor de Tráfico" at bounding box center [870, 270] width 180 height 30
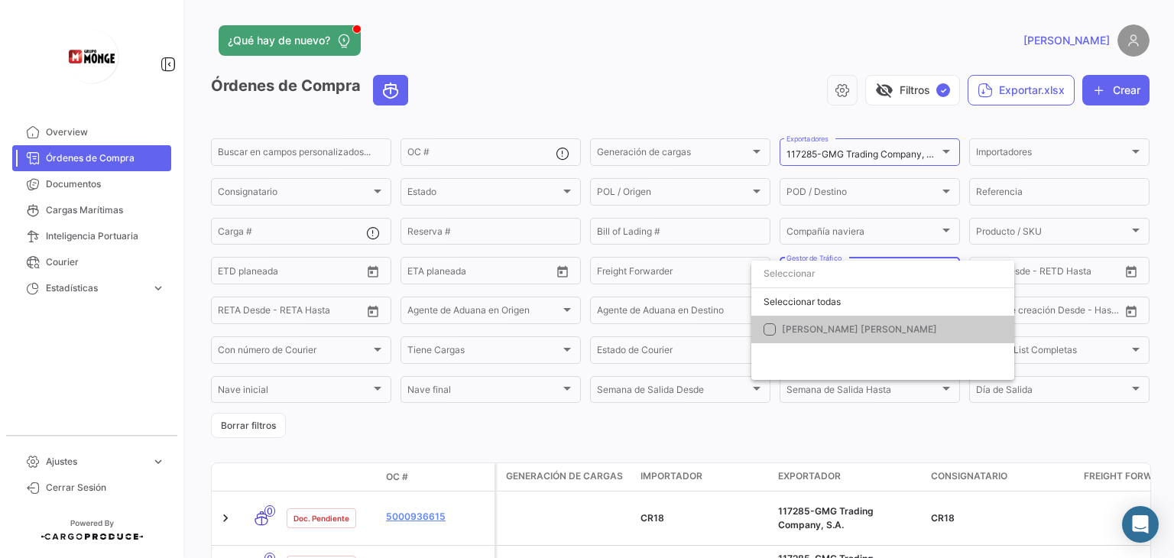
click at [943, 152] on div at bounding box center [587, 279] width 1174 height 558
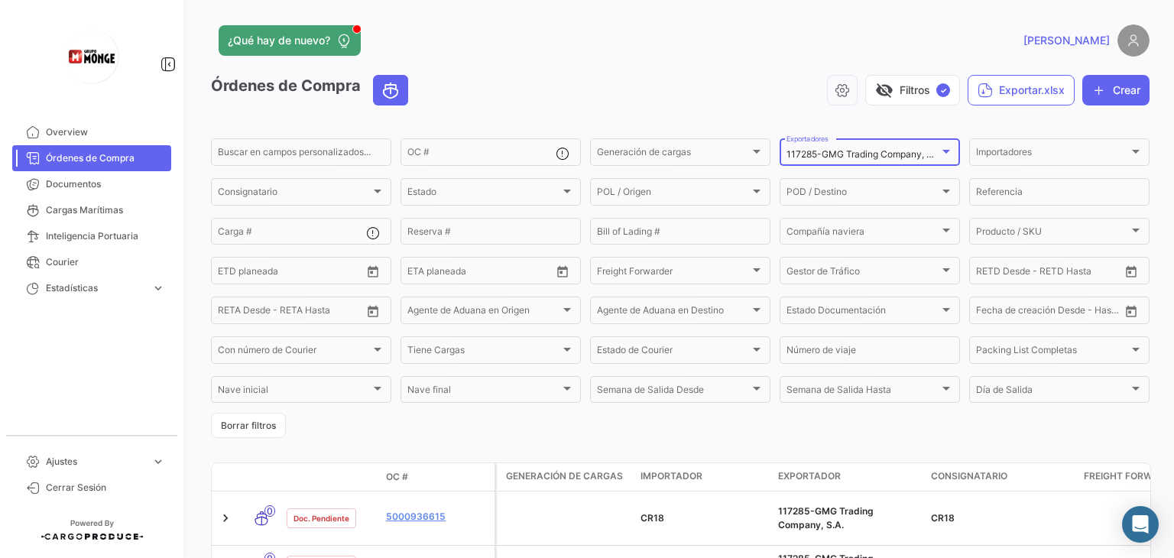
click at [940, 149] on div at bounding box center [946, 151] width 14 height 12
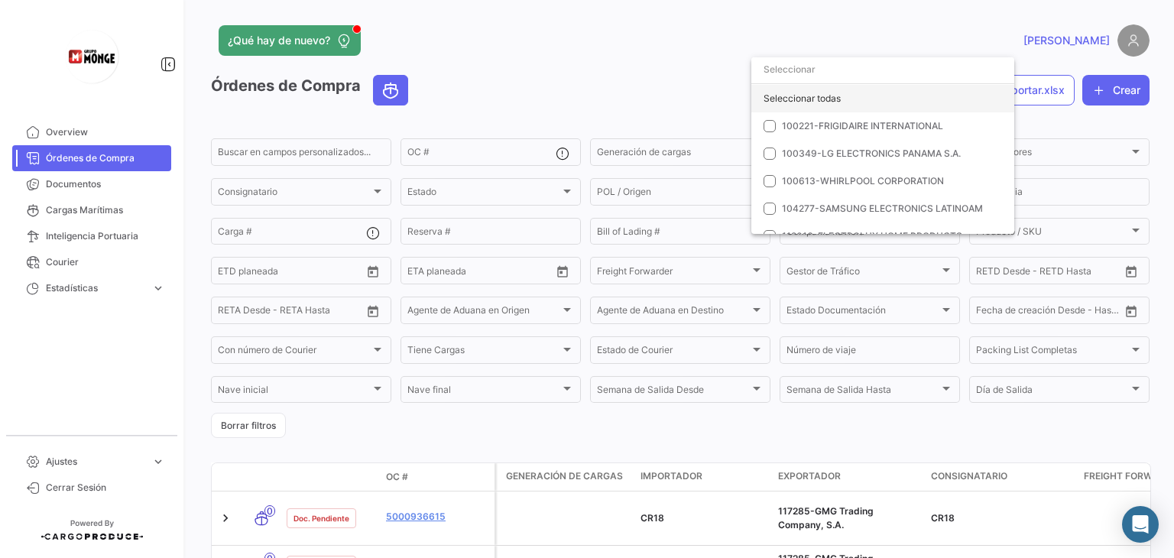
click at [801, 102] on div "Seleccionar todas" at bounding box center [882, 99] width 263 height 28
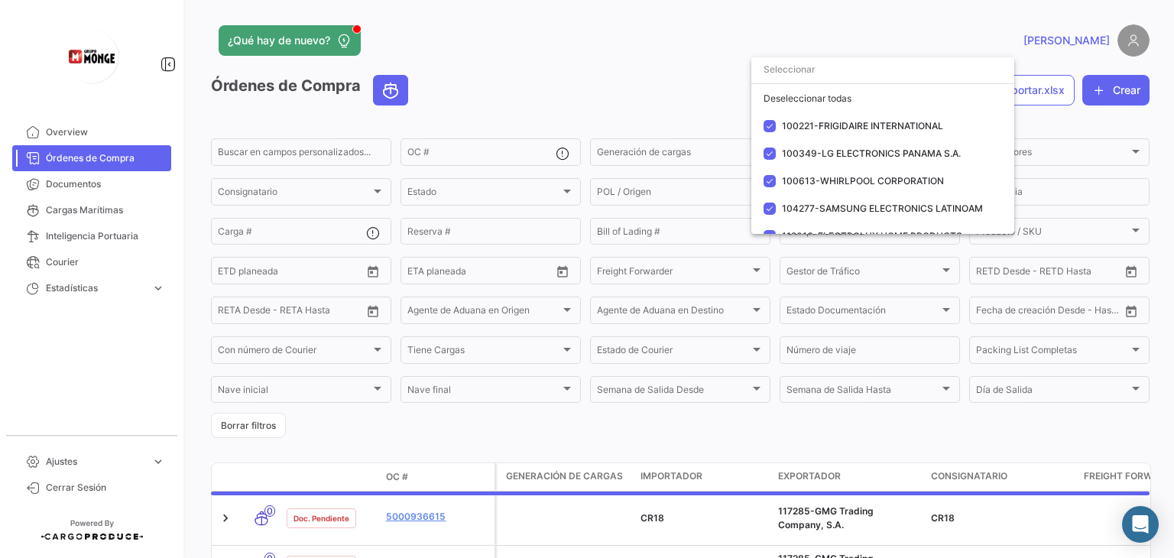
click at [692, 83] on div at bounding box center [587, 279] width 1174 height 558
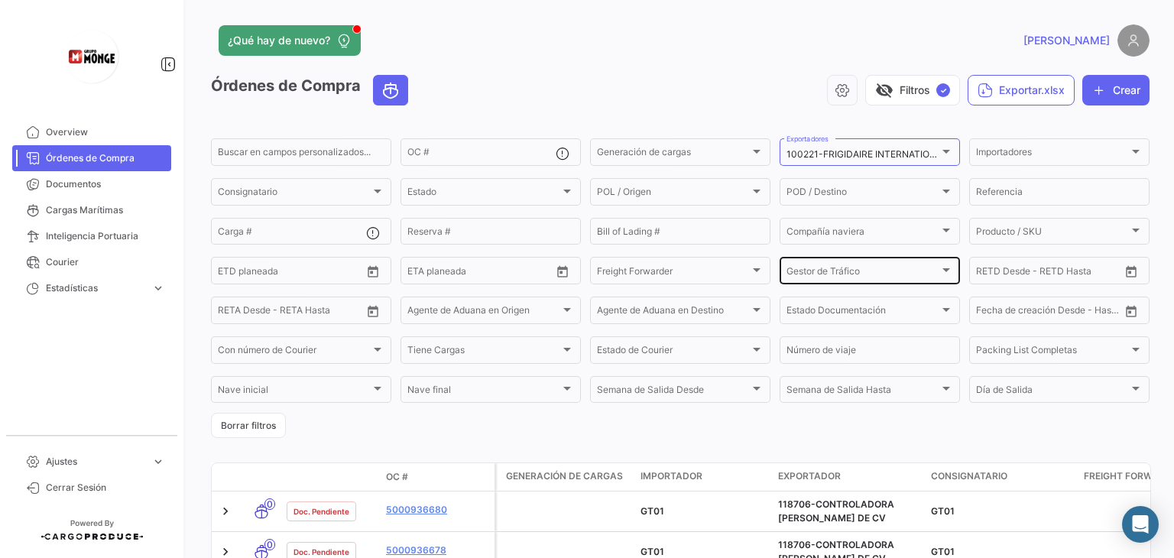
click at [941, 268] on div at bounding box center [946, 270] width 14 height 12
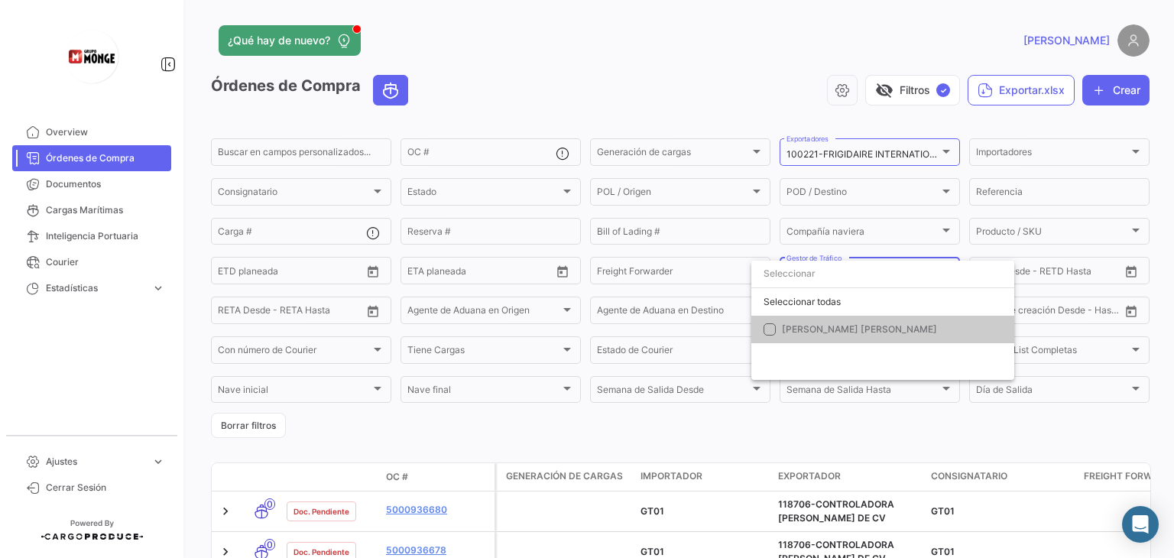
click at [941, 268] on input "dropdown search" at bounding box center [882, 274] width 263 height 28
click at [550, 6] on div at bounding box center [587, 279] width 1174 height 558
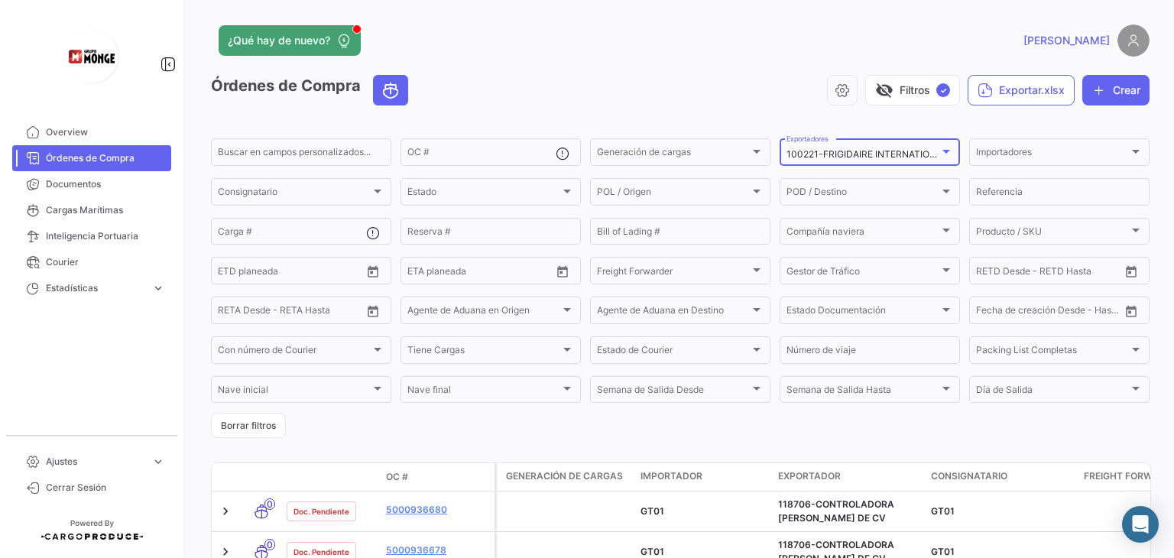
click at [943, 151] on div at bounding box center [947, 152] width 8 height 4
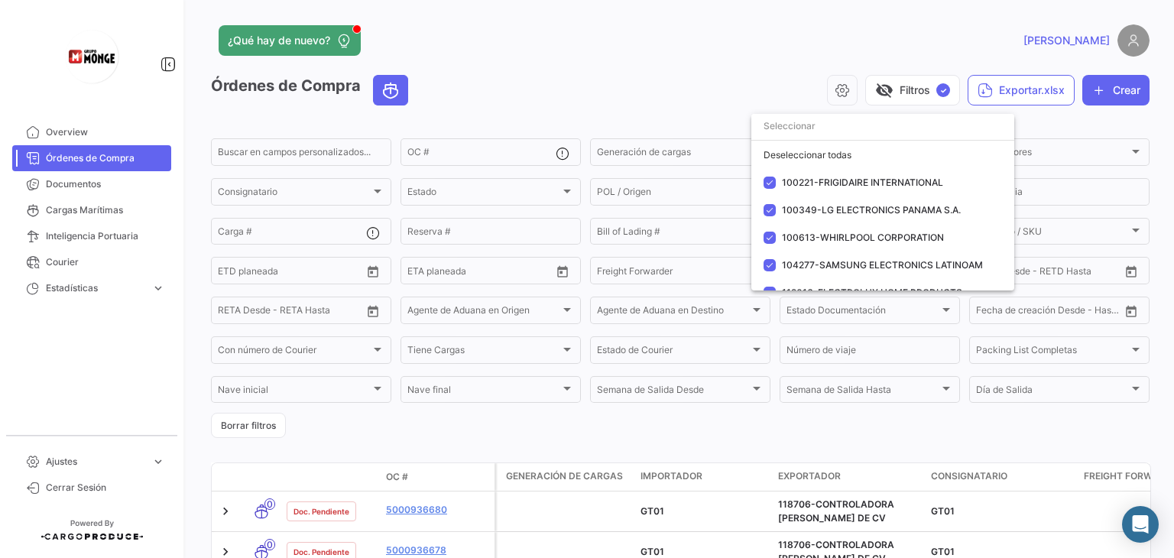
click at [657, 92] on div at bounding box center [587, 279] width 1174 height 558
